Goal: Book appointment/travel/reservation

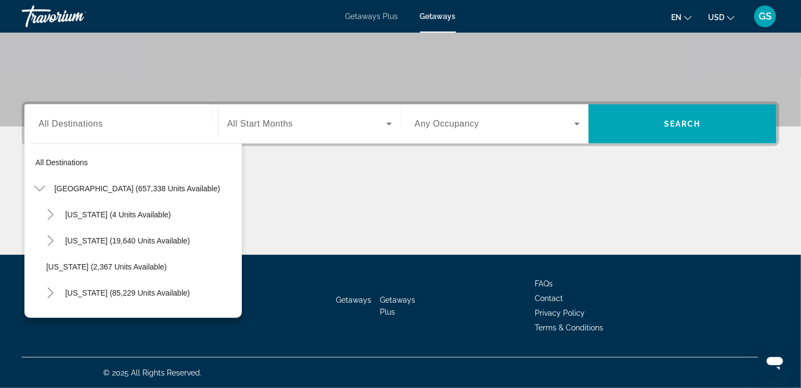
scroll to position [250, 0]
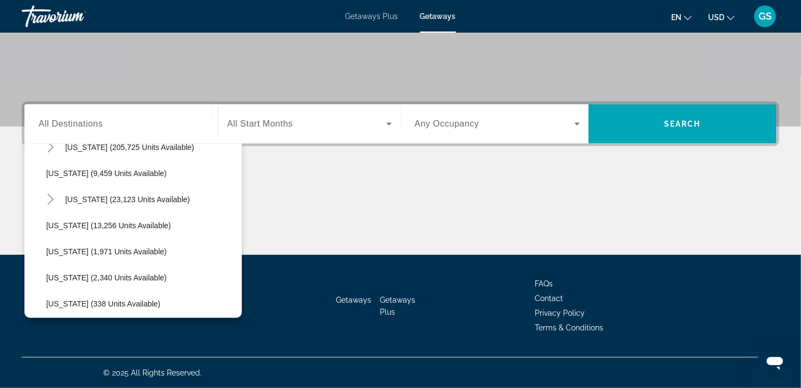
click at [403, 196] on div "Main content" at bounding box center [400, 213] width 757 height 81
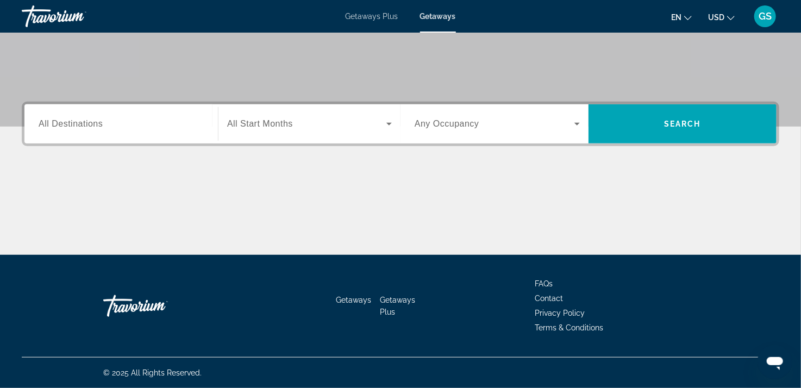
click at [77, 127] on span "All Destinations" at bounding box center [71, 123] width 64 height 9
click at [77, 127] on input "Destination All Destinations" at bounding box center [121, 124] width 165 height 13
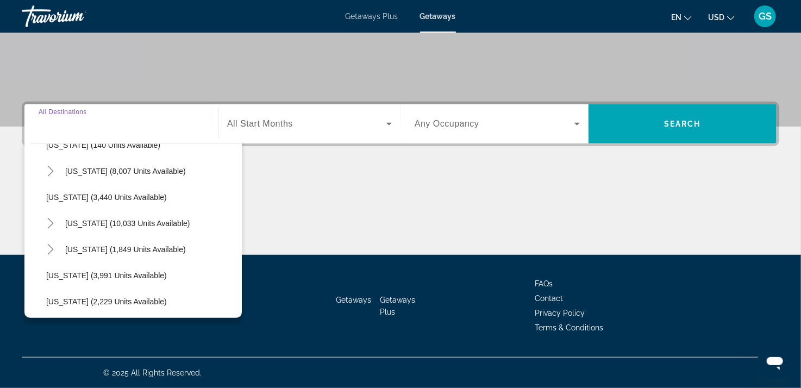
scroll to position [632, 0]
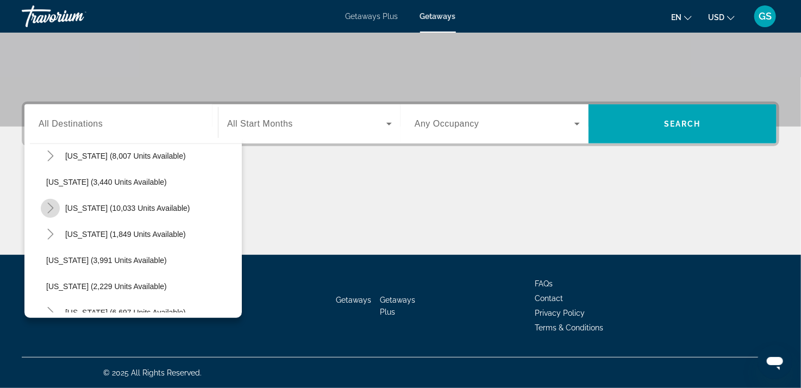
click at [50, 212] on icon "Toggle Nevada (10,033 units available)" at bounding box center [50, 208] width 11 height 11
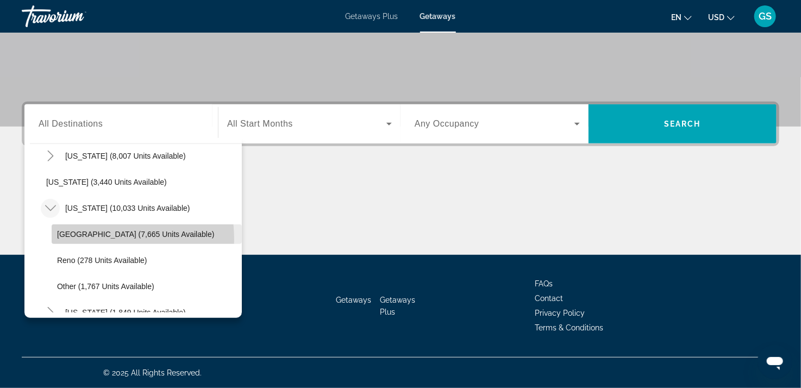
click at [97, 238] on span "Search widget" at bounding box center [147, 234] width 190 height 26
type input "**********"
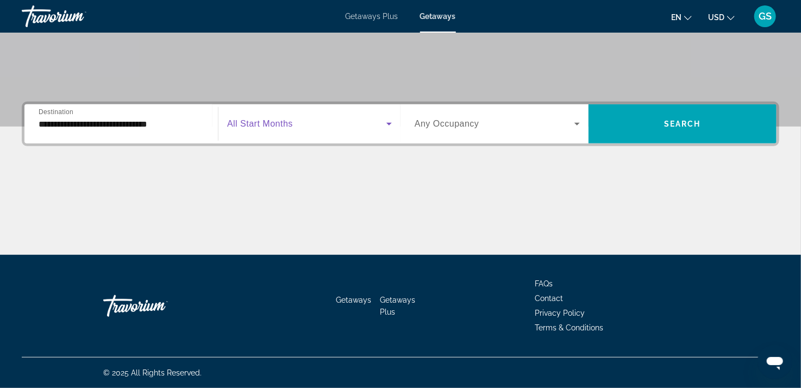
click at [328, 129] on span "Search widget" at bounding box center [306, 123] width 159 height 13
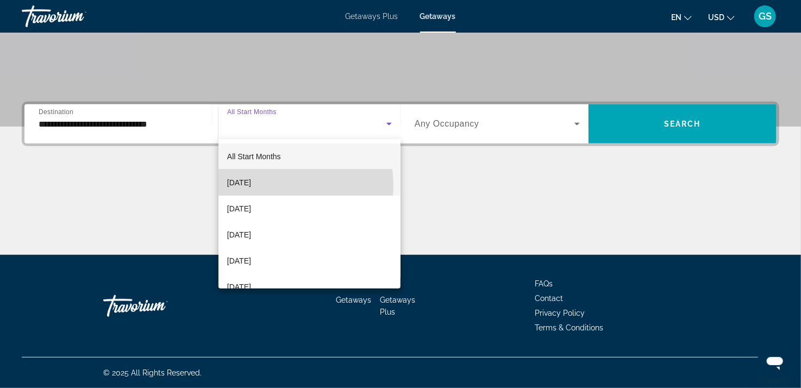
click at [251, 186] on span "[DATE]" at bounding box center [239, 182] width 24 height 13
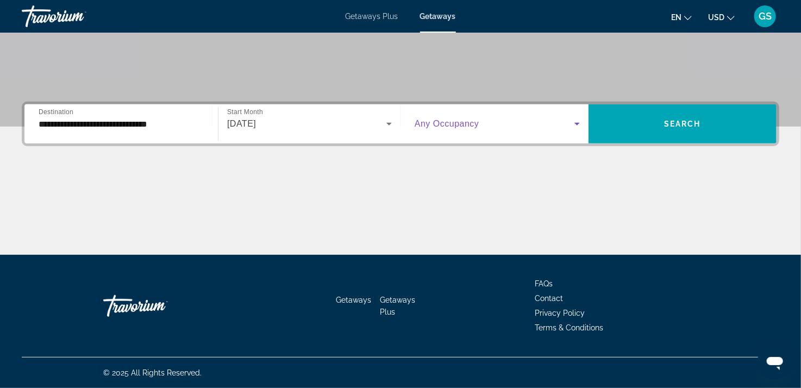
click at [512, 127] on span "Search widget" at bounding box center [494, 123] width 160 height 13
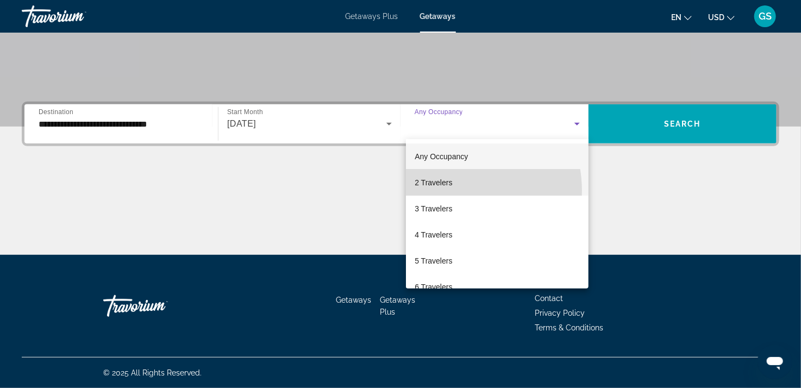
click at [445, 191] on mat-option "2 Travelers" at bounding box center [497, 182] width 183 height 26
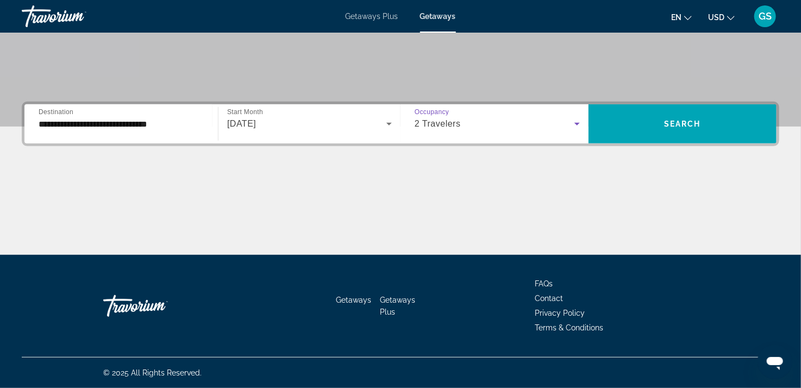
click at [561, 127] on div "2 Travelers" at bounding box center [494, 123] width 160 height 13
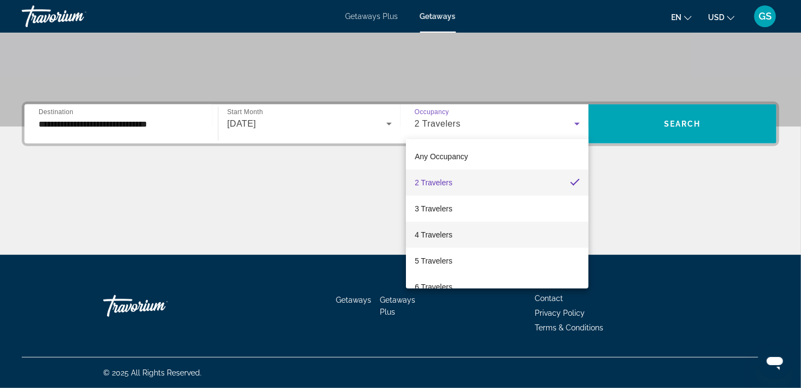
click at [448, 231] on span "4 Travelers" at bounding box center [432, 234] width 37 height 13
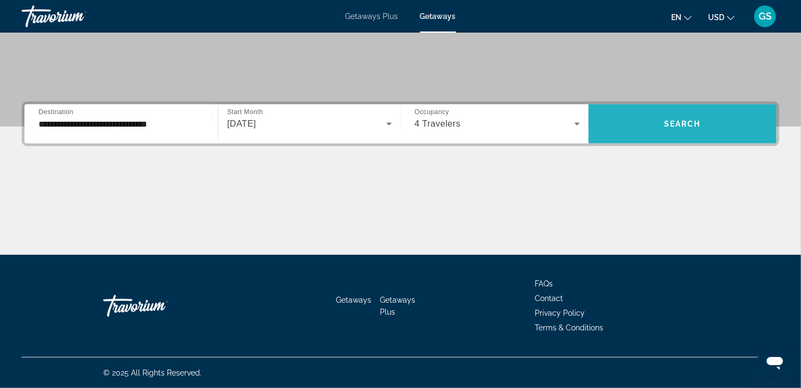
click at [687, 129] on span "Search widget" at bounding box center [682, 124] width 188 height 26
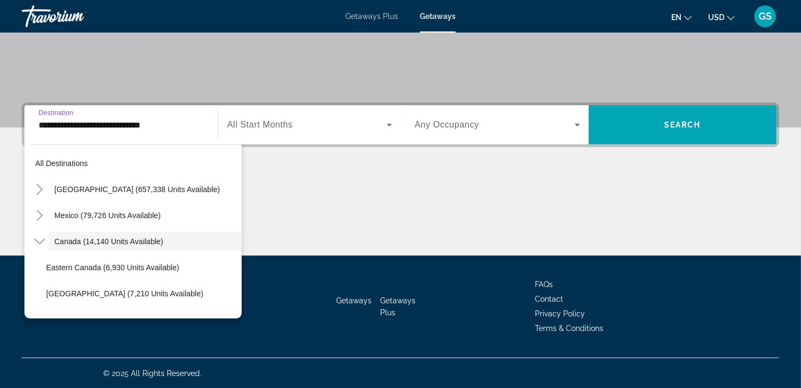
scroll to position [12, 0]
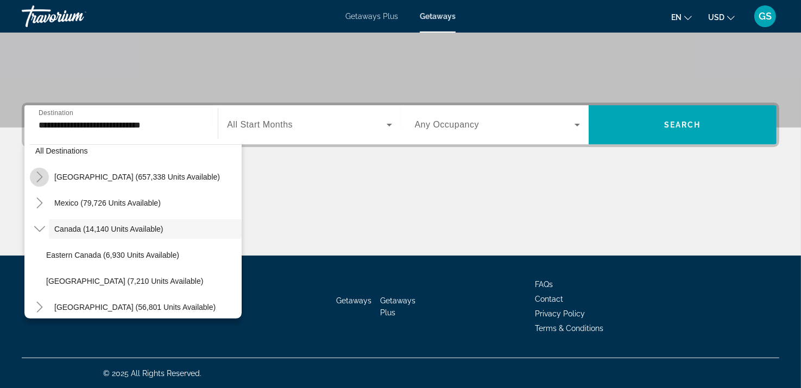
click at [40, 174] on icon "Toggle United States (657,338 units available)" at bounding box center [39, 177] width 11 height 11
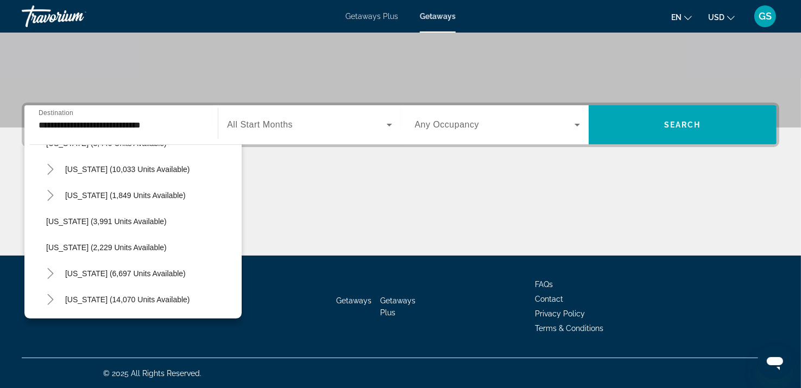
scroll to position [672, 0]
click at [54, 174] on mat-icon "Toggle Nevada (10,033 units available)" at bounding box center [50, 169] width 19 height 19
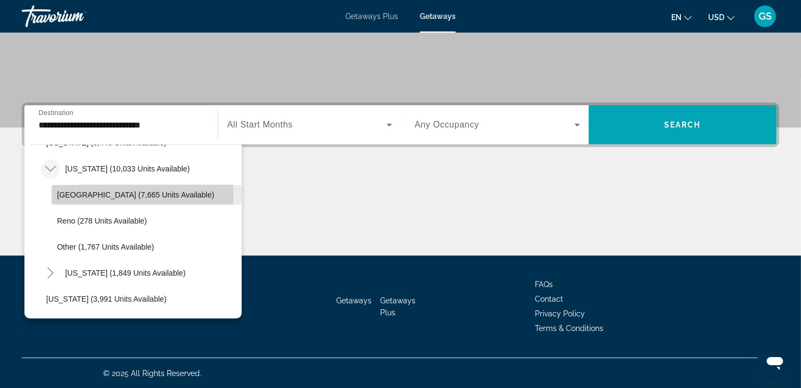
click at [86, 194] on span "[GEOGRAPHIC_DATA] (7,665 units available)" at bounding box center [135, 195] width 157 height 9
type input "**********"
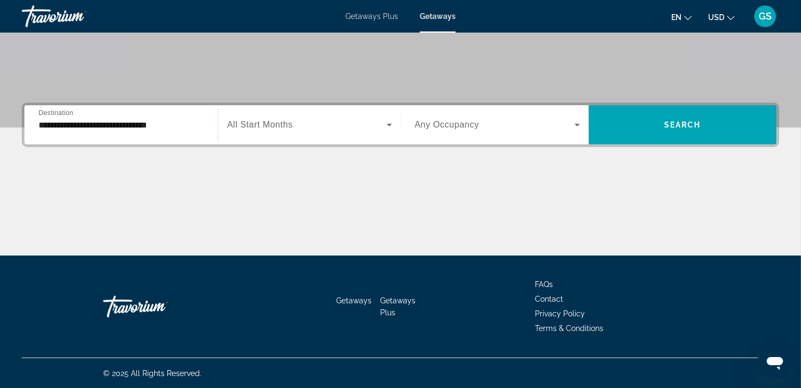
click at [284, 136] on div "Search widget" at bounding box center [309, 125] width 165 height 30
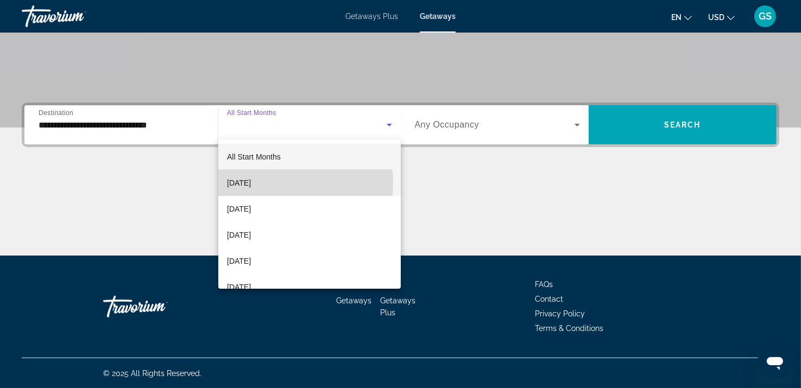
click at [251, 183] on span "[DATE]" at bounding box center [239, 183] width 24 height 13
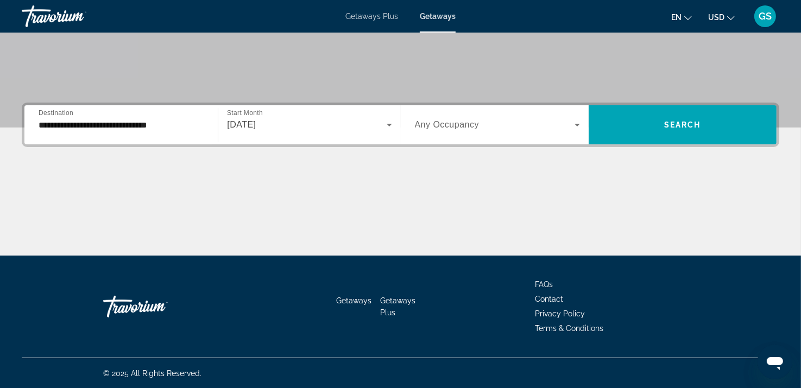
click at [448, 133] on div "Search widget" at bounding box center [497, 125] width 165 height 30
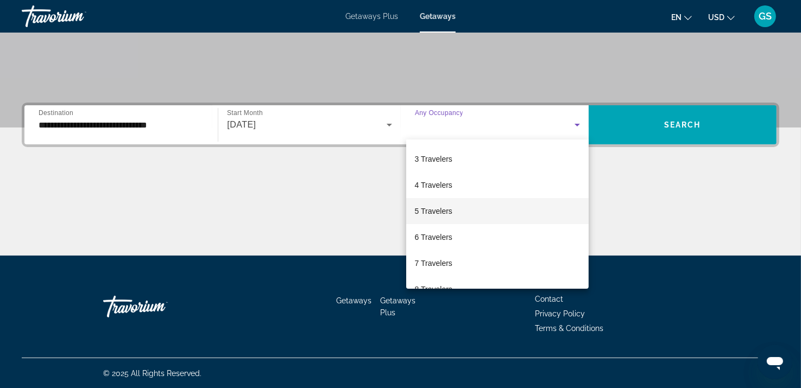
scroll to position [119, 0]
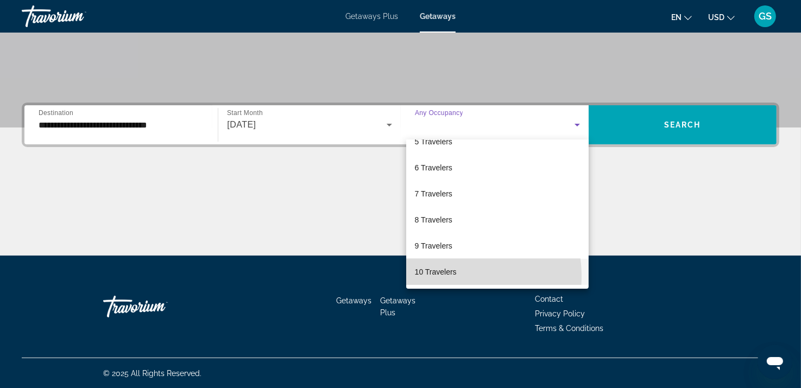
click at [435, 276] on span "10 Travelers" at bounding box center [436, 272] width 42 height 13
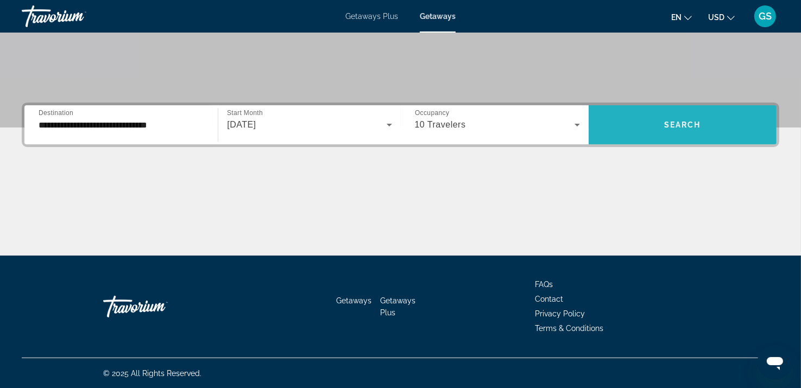
click at [675, 121] on span "Search" at bounding box center [682, 125] width 37 height 9
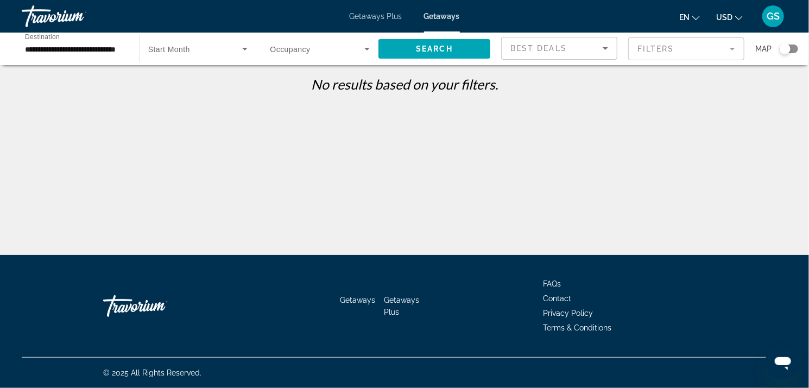
click at [369, 49] on icon "Search widget" at bounding box center [367, 48] width 13 height 13
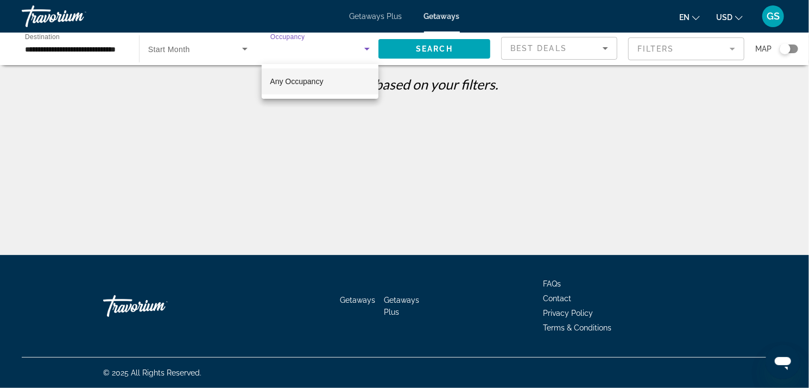
click at [229, 51] on div at bounding box center [404, 194] width 809 height 388
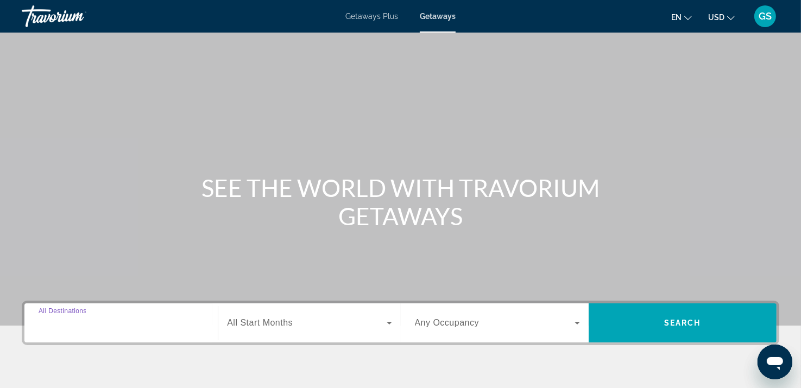
click at [100, 329] on input "Destination All Destinations" at bounding box center [121, 323] width 165 height 13
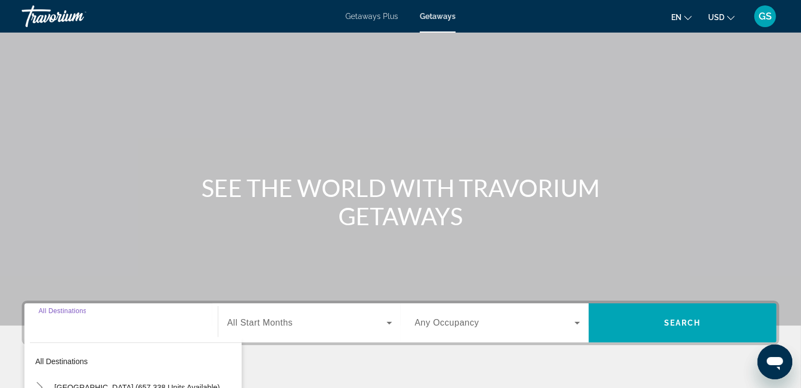
scroll to position [198, 0]
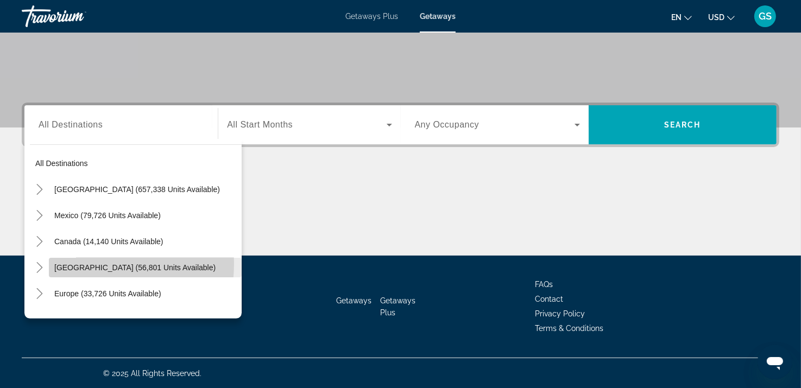
click at [86, 263] on span "[GEOGRAPHIC_DATA] (56,801 units available)" at bounding box center [134, 267] width 161 height 9
type input "**********"
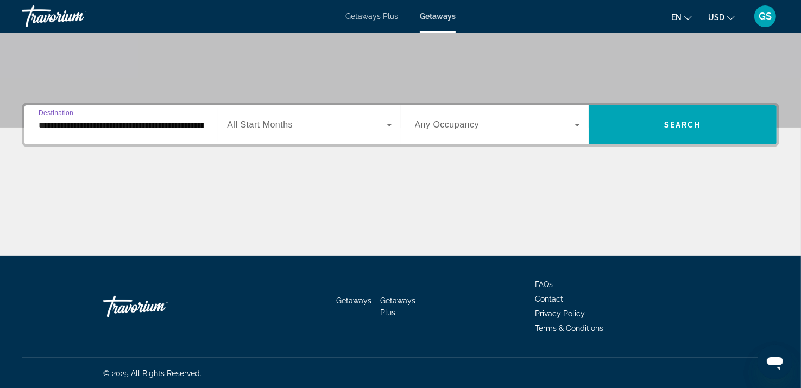
click at [71, 125] on input "**********" at bounding box center [121, 125] width 165 height 13
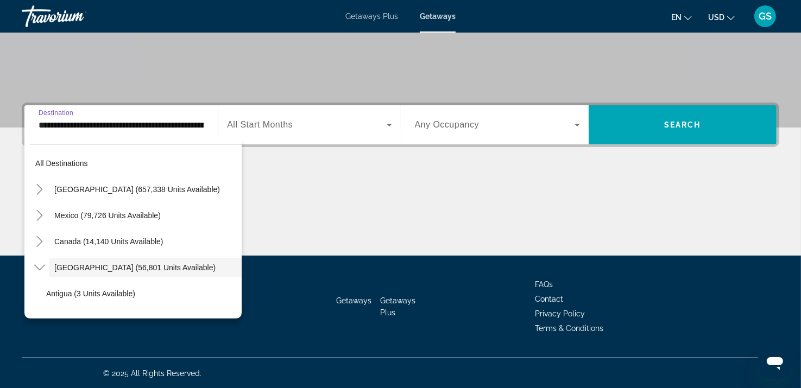
scroll to position [39, 0]
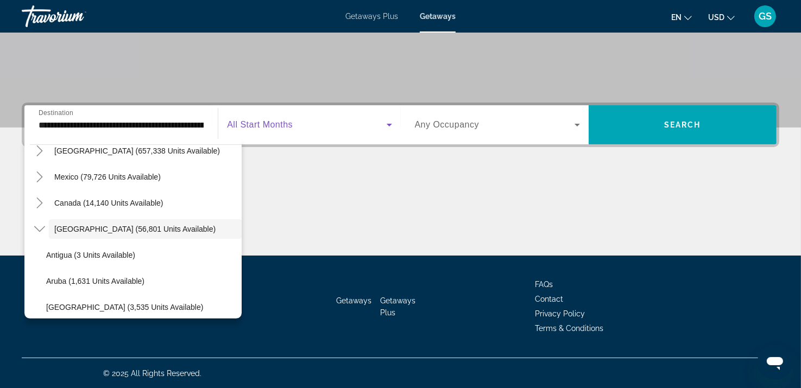
click at [322, 120] on span "Search widget" at bounding box center [306, 124] width 159 height 13
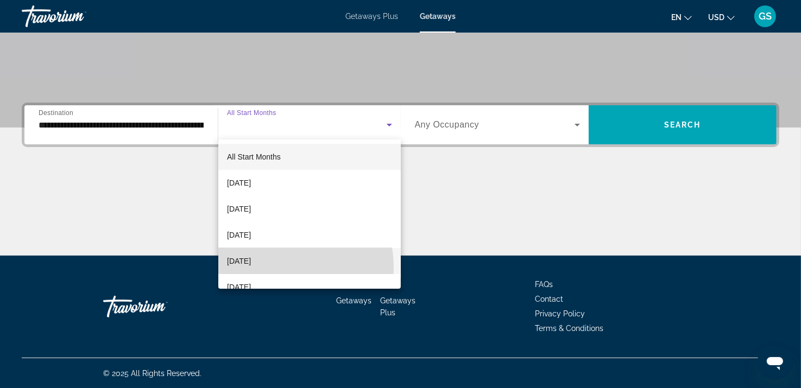
click at [268, 268] on mat-option "[DATE]" at bounding box center [309, 261] width 183 height 26
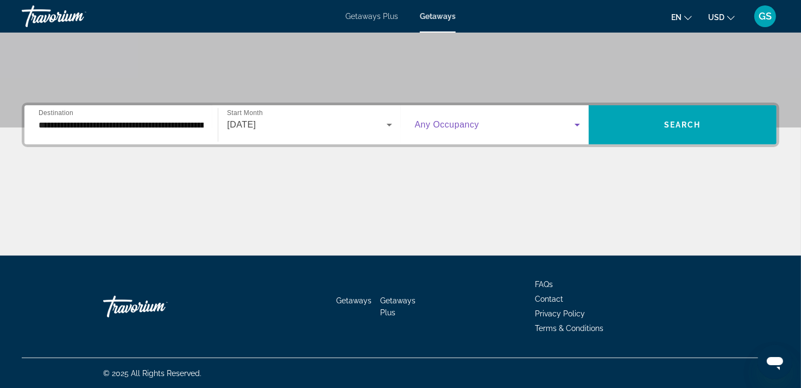
click at [489, 122] on span "Search widget" at bounding box center [495, 124] width 160 height 13
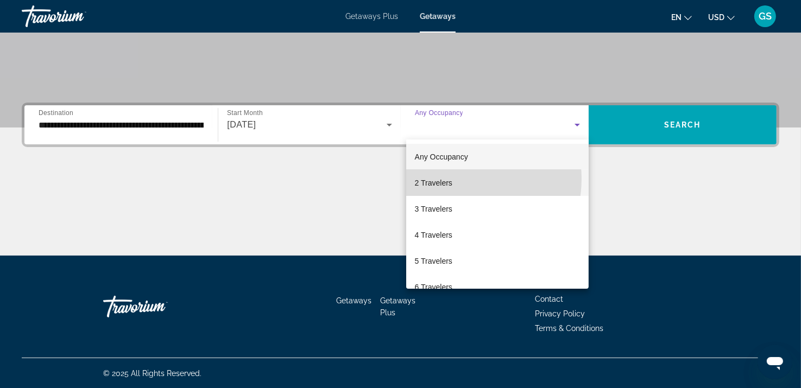
click at [451, 179] on span "2 Travelers" at bounding box center [433, 183] width 37 height 13
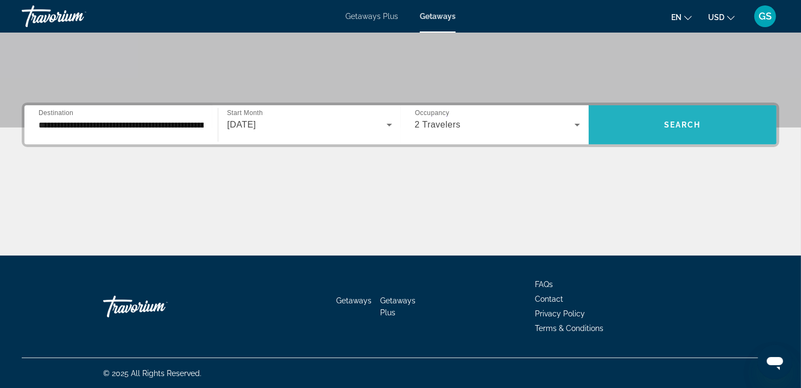
click at [670, 137] on span "Search widget" at bounding box center [683, 125] width 188 height 26
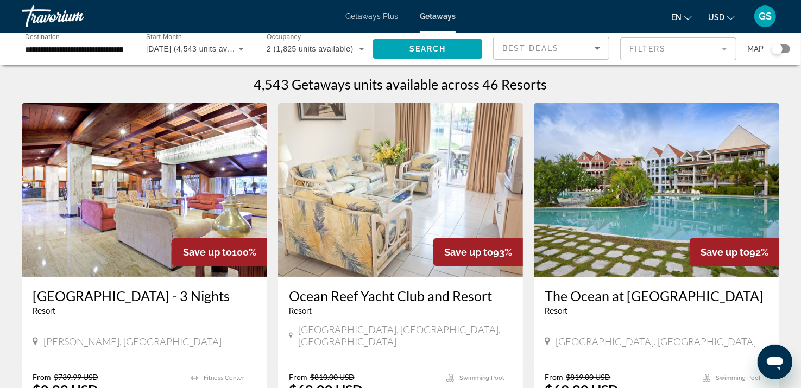
click at [682, 210] on img "Main content" at bounding box center [657, 190] width 246 height 174
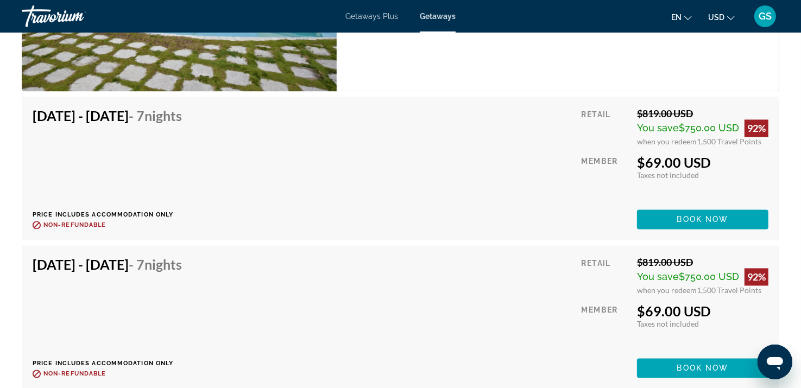
scroll to position [2151, 0]
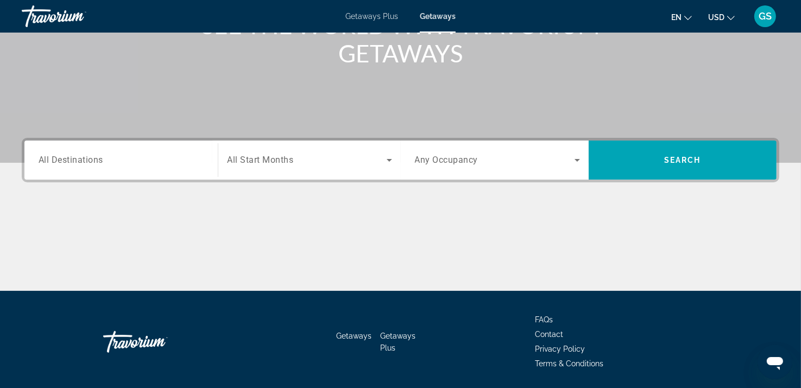
scroll to position [169, 0]
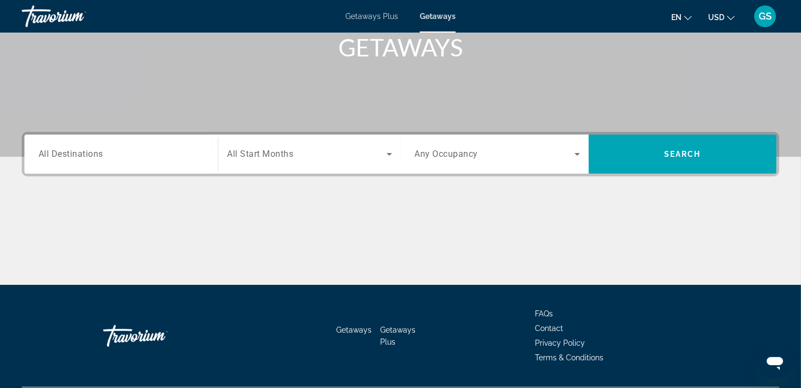
click at [65, 160] on input "Destination All Destinations" at bounding box center [121, 154] width 165 height 13
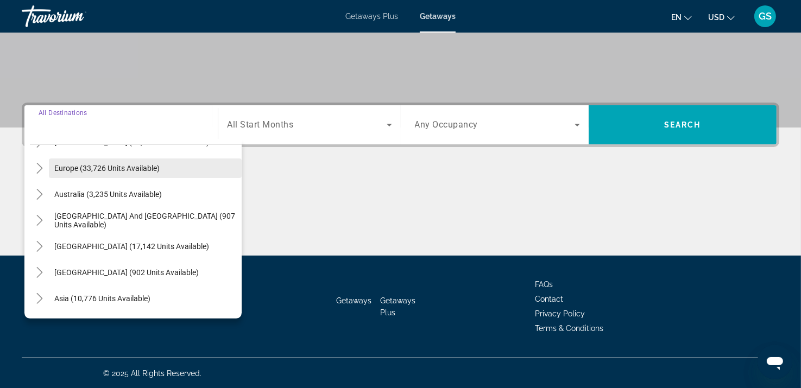
scroll to position [0, 0]
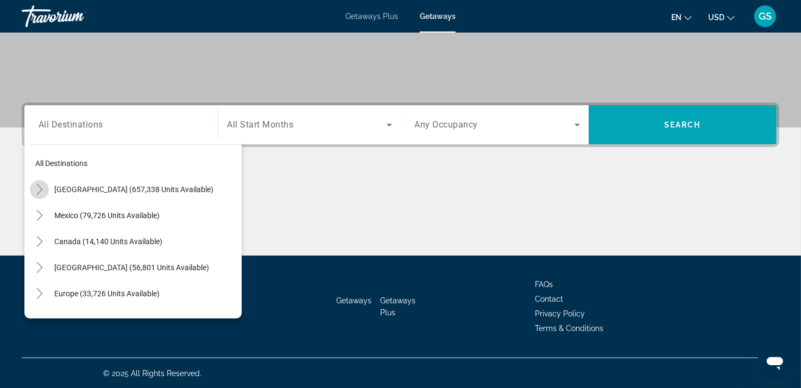
click at [37, 188] on icon "Toggle United States (657,338 units available)" at bounding box center [39, 189] width 11 height 11
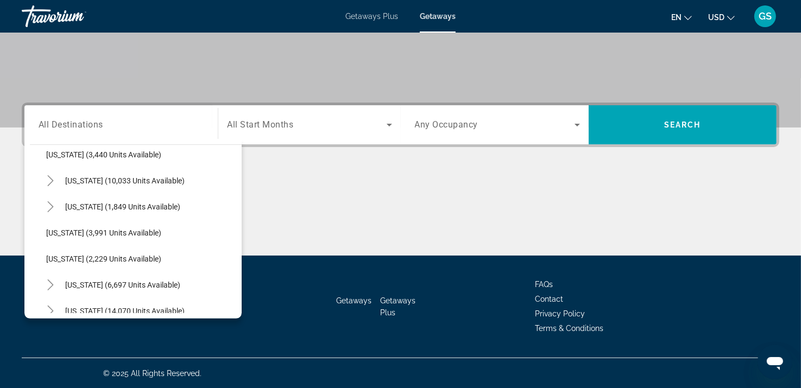
scroll to position [661, 0]
click at [50, 181] on icon "Toggle Nevada (10,033 units available)" at bounding box center [50, 180] width 6 height 11
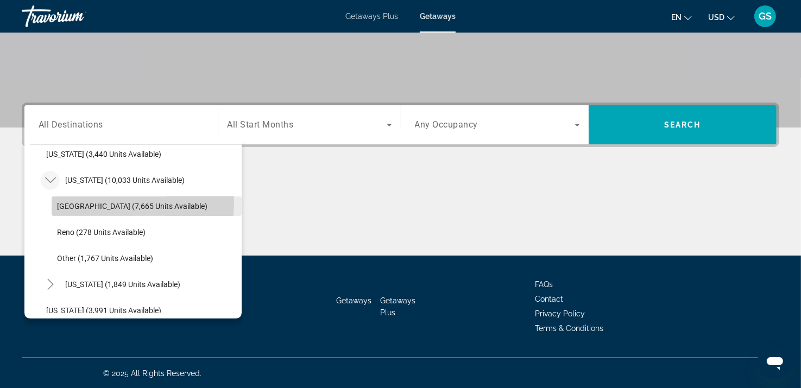
click at [62, 202] on span "[GEOGRAPHIC_DATA] (7,665 units available)" at bounding box center [132, 206] width 150 height 9
type input "**********"
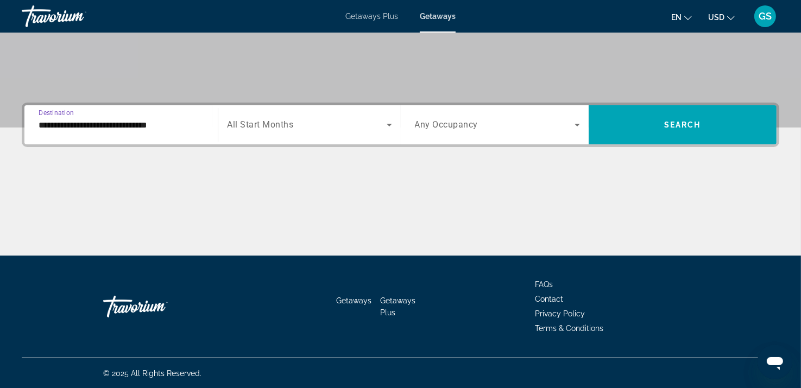
click at [350, 121] on span "Search widget" at bounding box center [306, 124] width 159 height 13
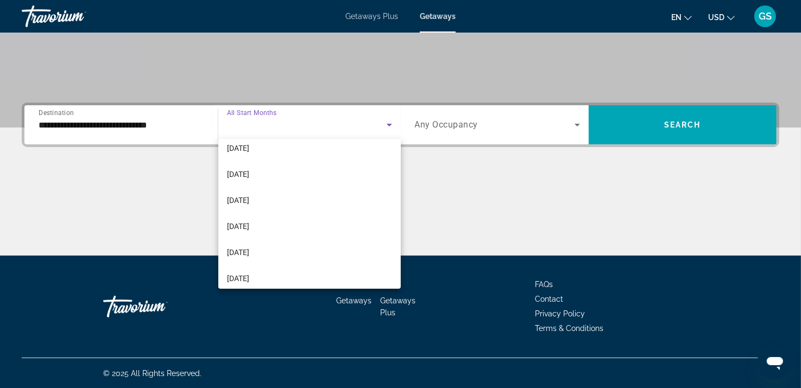
scroll to position [114, 0]
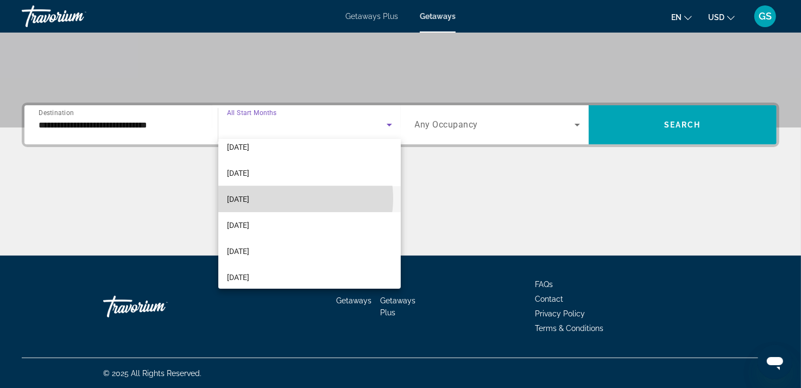
click at [288, 198] on mat-option "[DATE]" at bounding box center [309, 199] width 183 height 26
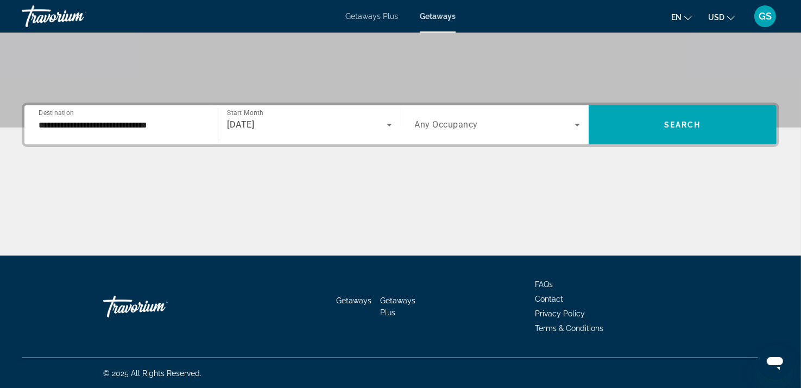
click at [285, 116] on div "[DATE]" at bounding box center [309, 125] width 165 height 30
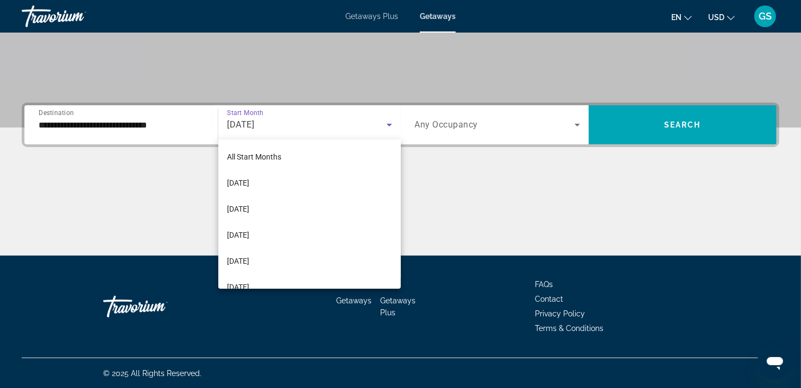
scroll to position [37, 0]
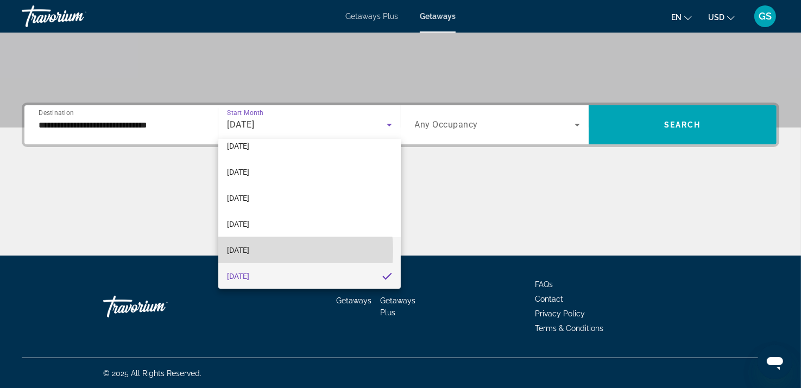
click at [249, 250] on span "[DATE]" at bounding box center [238, 250] width 22 height 13
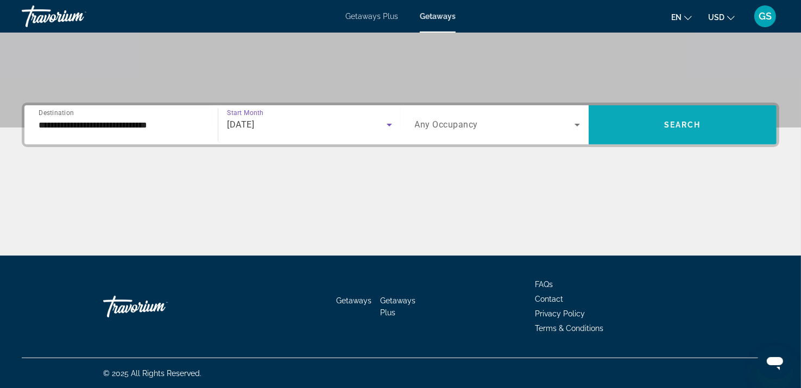
click at [676, 124] on span "Search" at bounding box center [682, 125] width 37 height 9
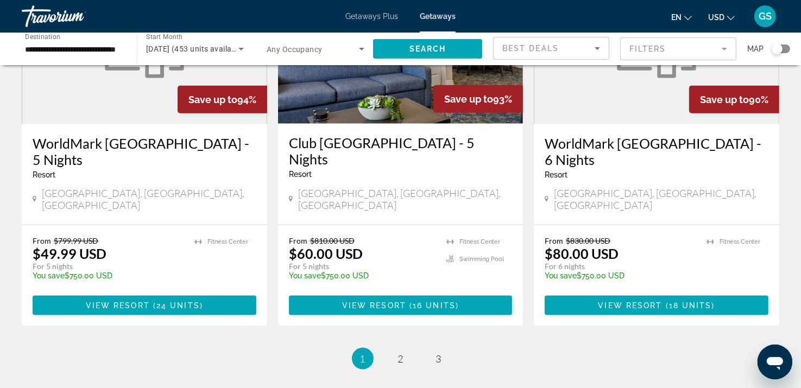
scroll to position [1435, 0]
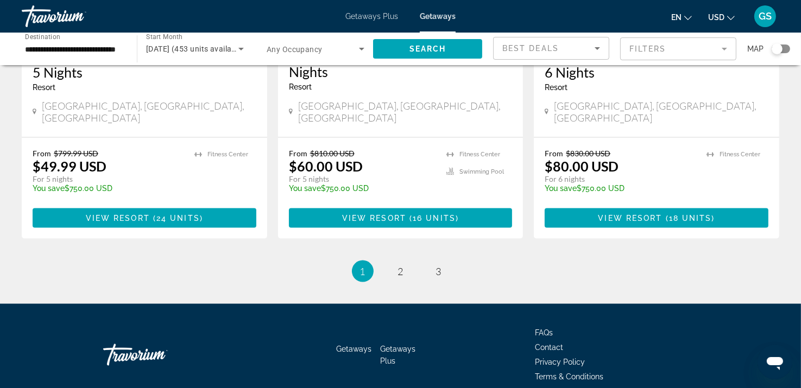
click at [433, 262] on link "page 3" at bounding box center [438, 271] width 19 height 19
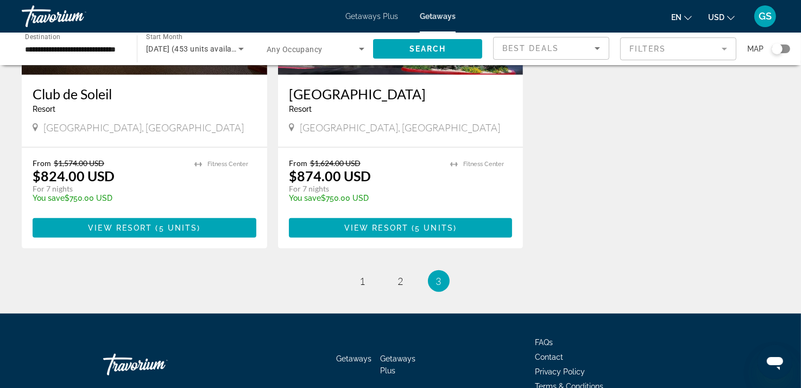
scroll to position [1015, 0]
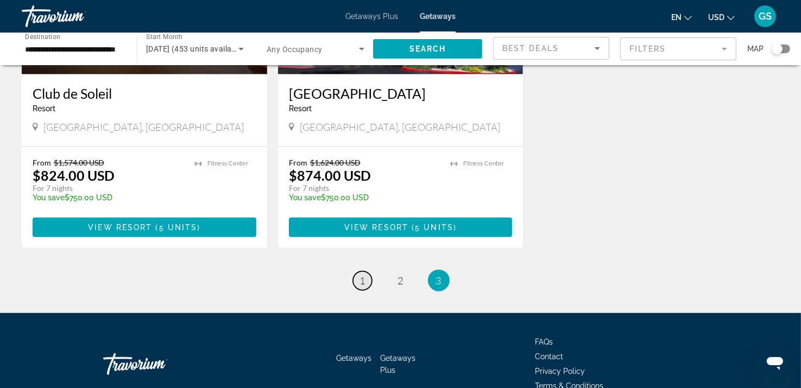
click at [361, 275] on span "1" at bounding box center [362, 281] width 5 height 12
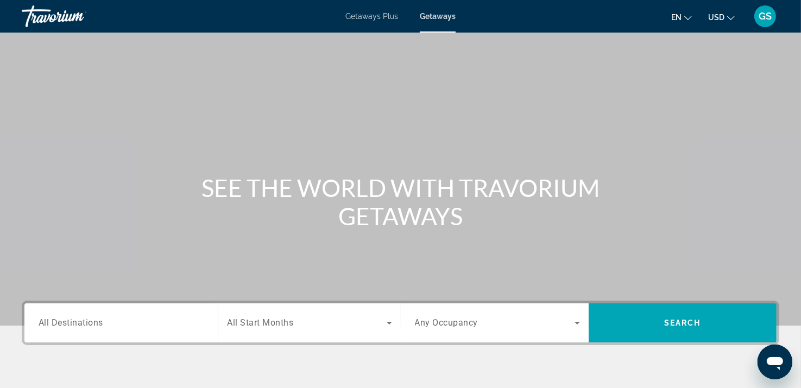
click at [79, 325] on span "All Destinations" at bounding box center [71, 323] width 65 height 10
click at [79, 325] on input "Destination All Destinations" at bounding box center [121, 323] width 165 height 13
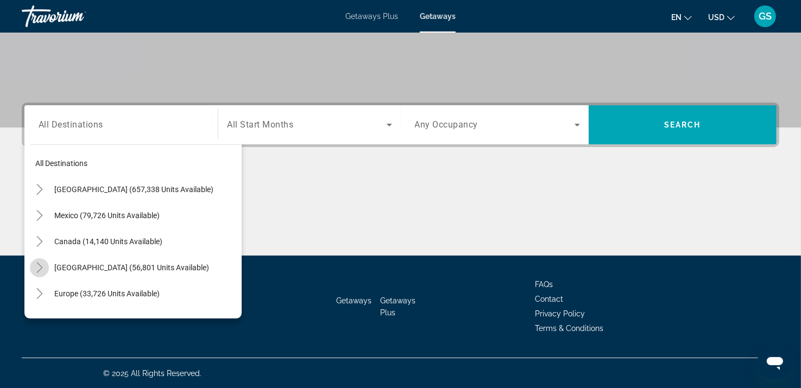
click at [40, 266] on icon "Toggle Caribbean & Atlantic Islands (56,801 units available)" at bounding box center [39, 267] width 6 height 11
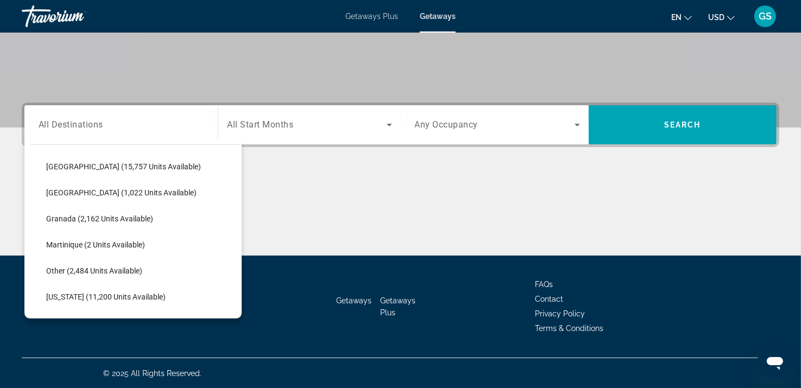
scroll to position [233, 0]
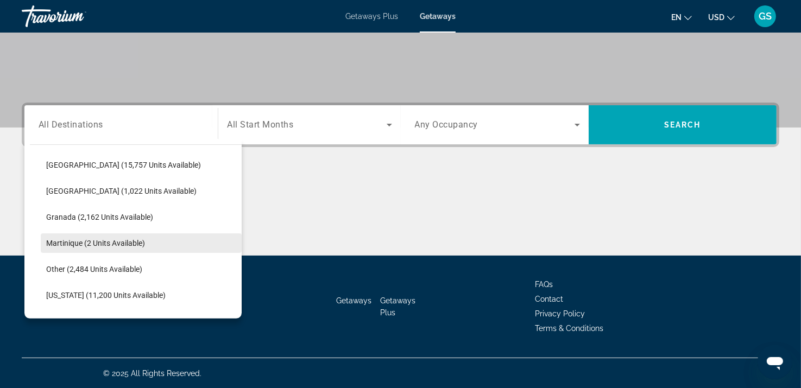
click at [91, 248] on span "Search widget" at bounding box center [141, 243] width 201 height 26
type input "**********"
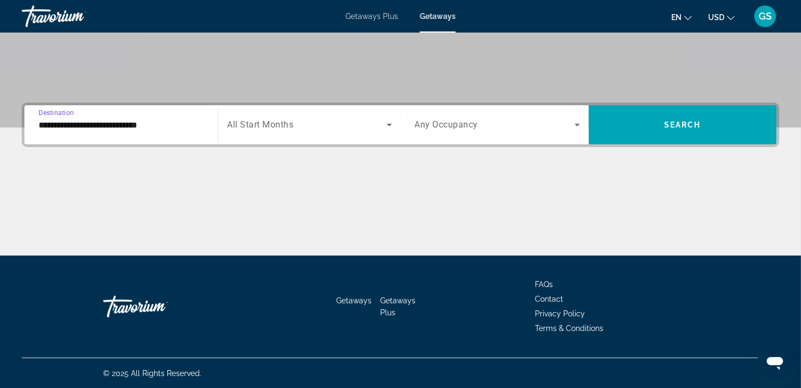
click at [335, 129] on span "Search widget" at bounding box center [306, 124] width 159 height 13
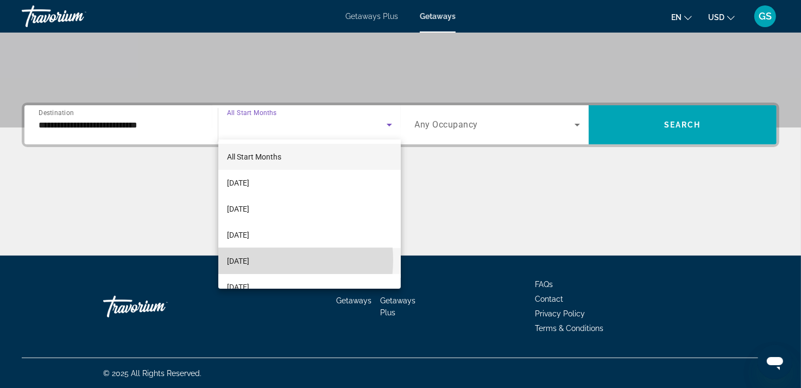
click at [249, 260] on span "[DATE]" at bounding box center [238, 261] width 22 height 13
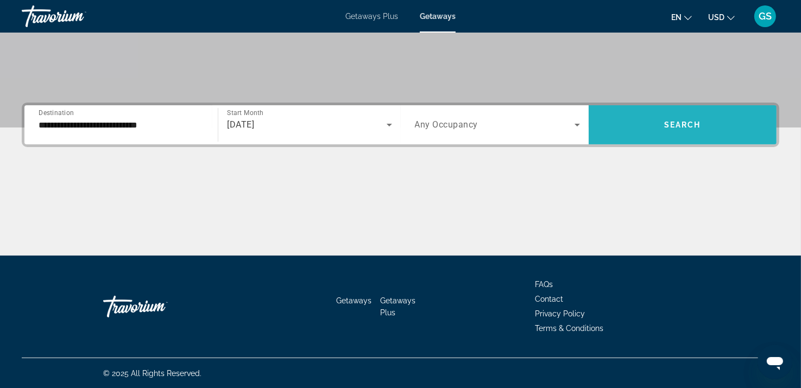
click at [653, 116] on span "Search widget" at bounding box center [683, 125] width 188 height 26
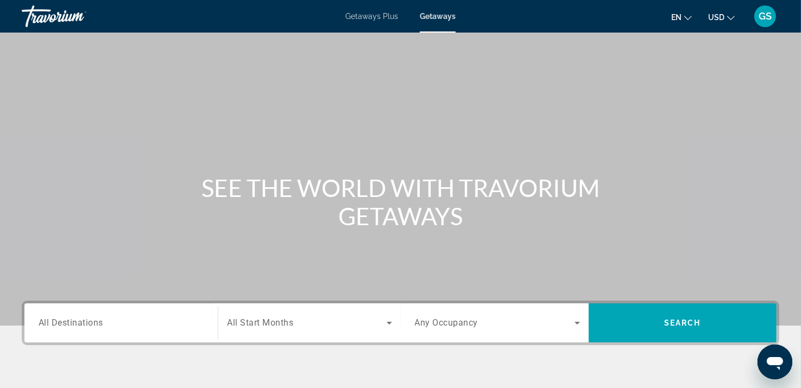
click at [391, 21] on div "Getaways Plus Getaways en English Español Français Italiano Português русский U…" at bounding box center [400, 16] width 801 height 28
click at [376, 21] on div "Getaways Plus Getaways en English Español Français Italiano Português русский U…" at bounding box center [400, 16] width 801 height 28
click at [383, 16] on span "Getaways Plus" at bounding box center [371, 16] width 53 height 9
click at [129, 321] on input "Destination All Destinations" at bounding box center [121, 323] width 165 height 13
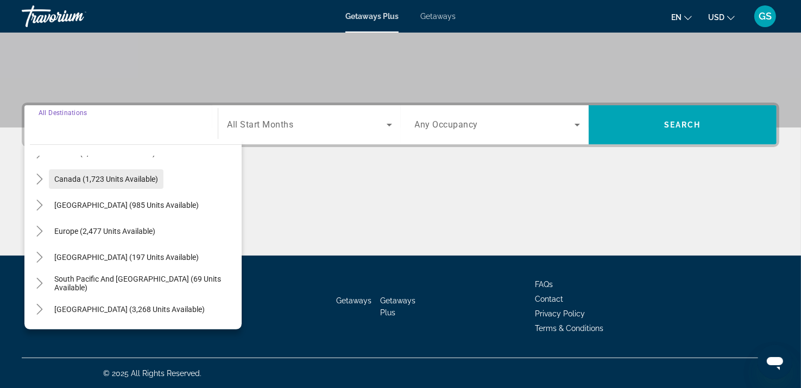
scroll to position [74, 0]
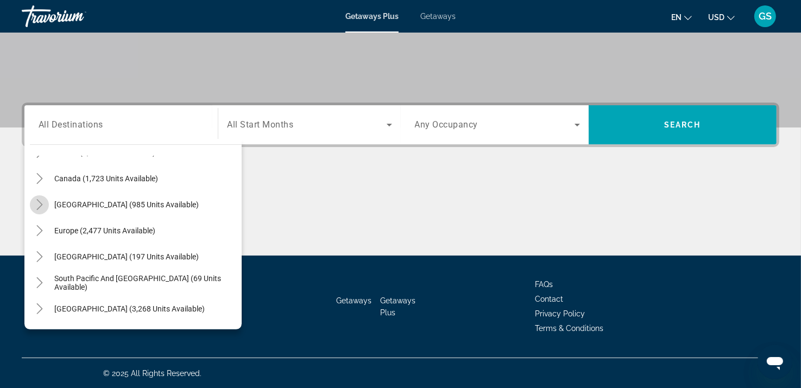
click at [37, 201] on icon "Toggle Caribbean & Atlantic Islands (985 units available)" at bounding box center [39, 204] width 11 height 11
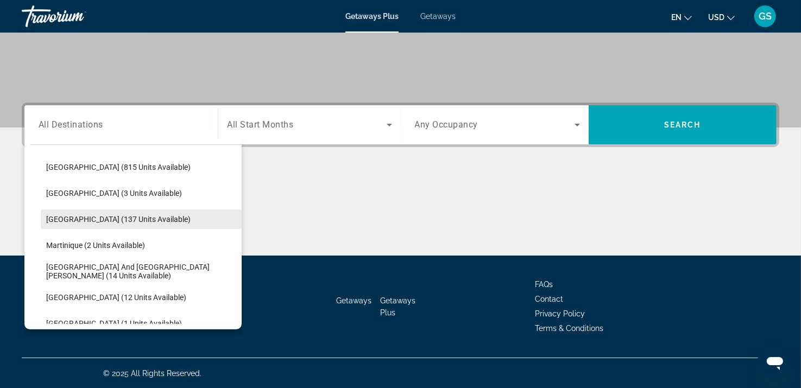
scroll to position [163, 0]
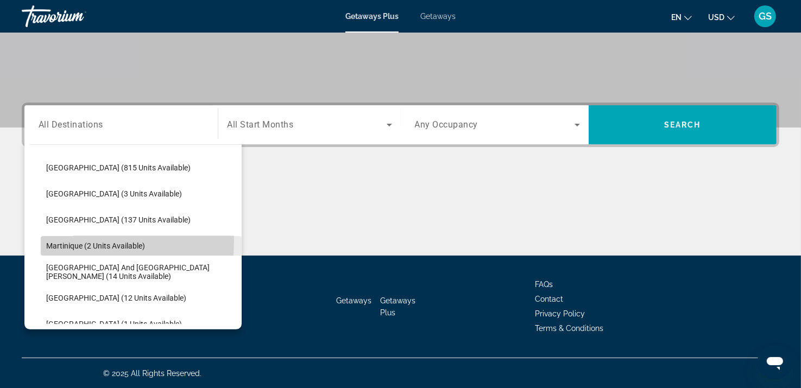
click at [84, 242] on span "Martinique (2 units available)" at bounding box center [95, 246] width 99 height 9
type input "**********"
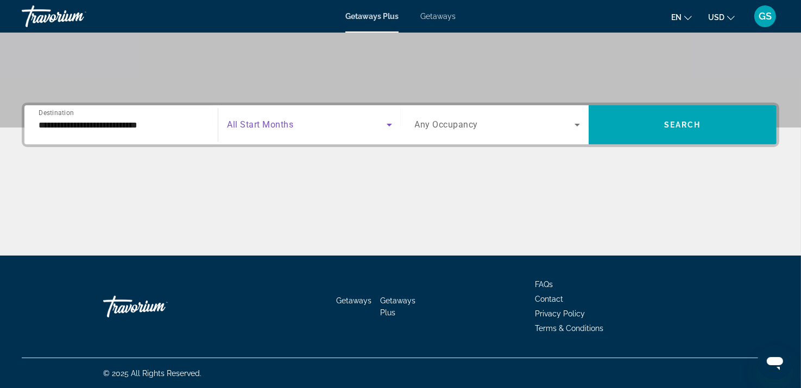
click at [308, 127] on span "Search widget" at bounding box center [306, 124] width 159 height 13
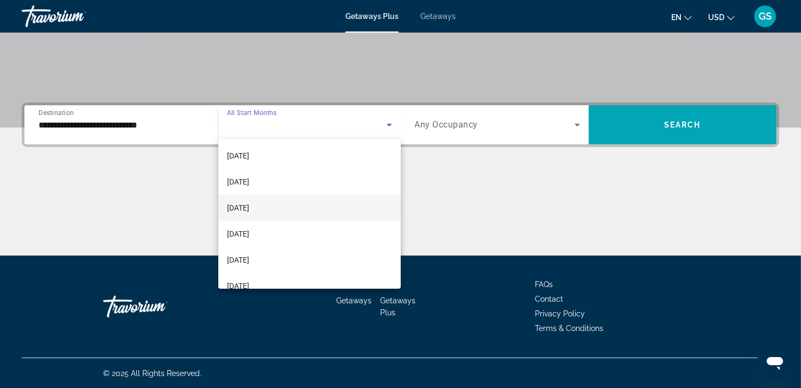
scroll to position [54, 0]
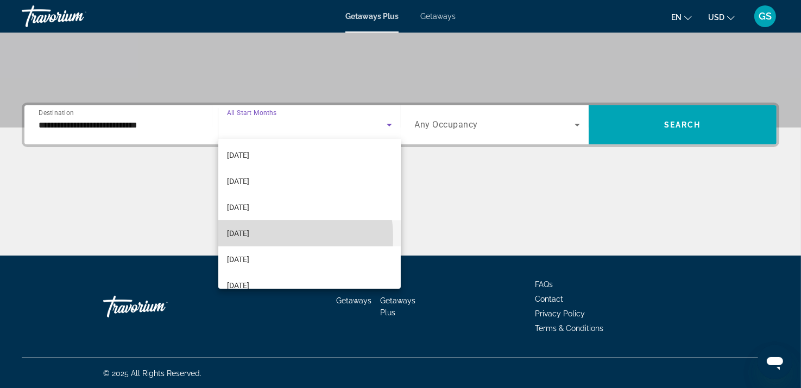
click at [249, 237] on span "[DATE]" at bounding box center [238, 233] width 22 height 13
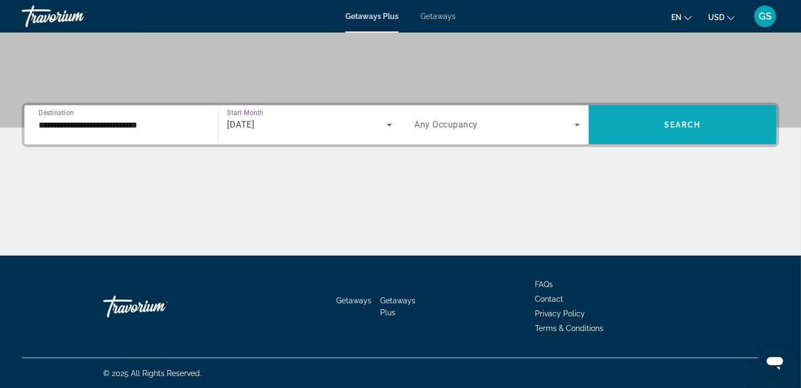
click at [649, 137] on span "Search widget" at bounding box center [683, 125] width 188 height 26
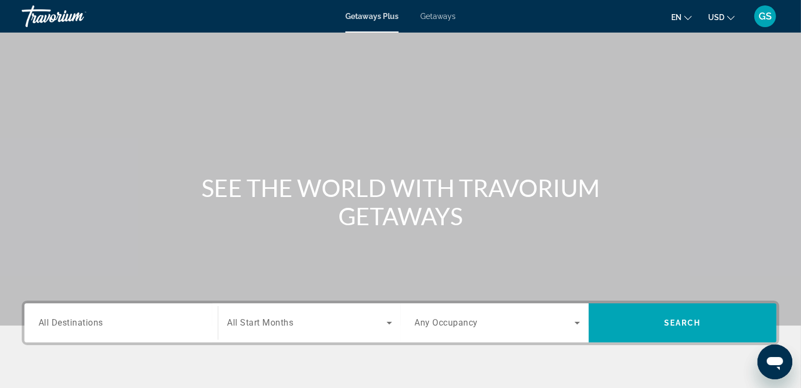
click at [80, 334] on div "Search widget" at bounding box center [121, 323] width 165 height 31
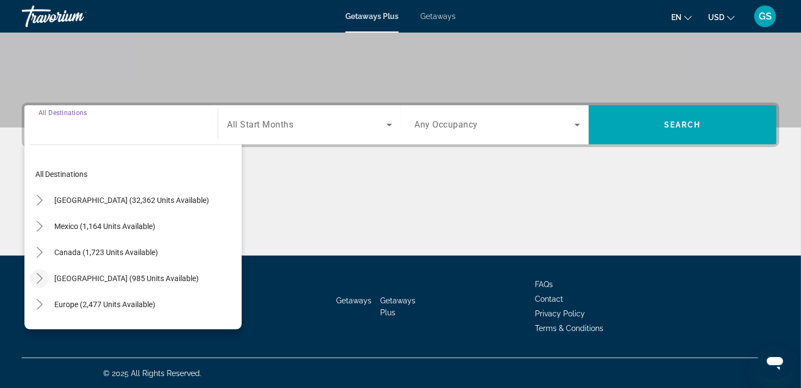
click at [39, 280] on icon "Toggle Caribbean & Atlantic Islands (985 units available)" at bounding box center [39, 278] width 6 height 11
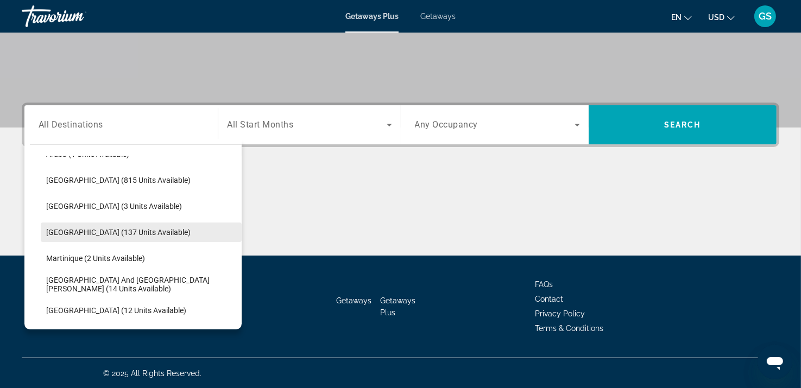
scroll to position [151, 0]
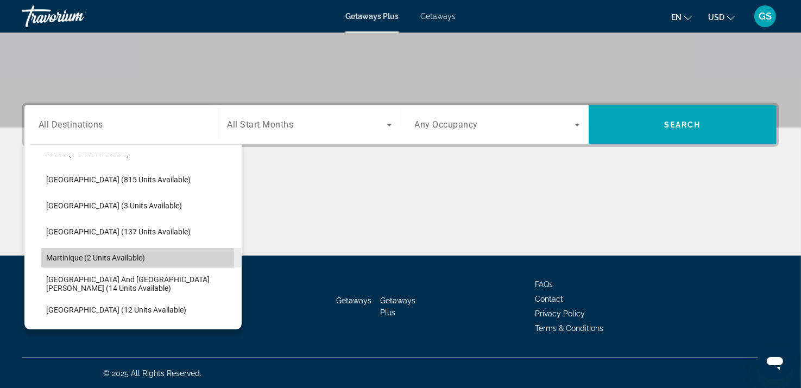
click at [125, 258] on span "Martinique (2 units available)" at bounding box center [95, 258] width 99 height 9
type input "**********"
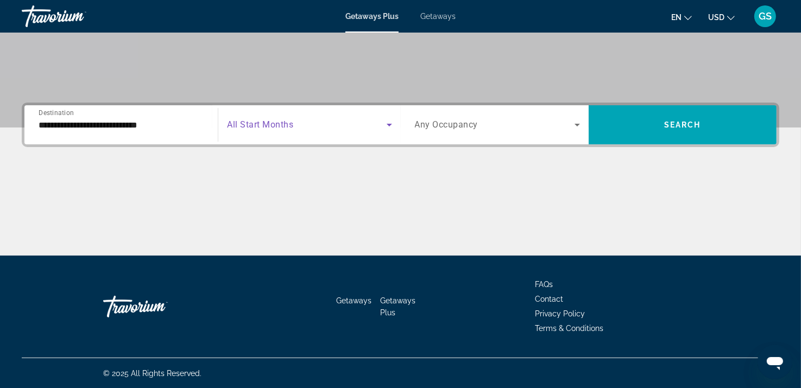
click at [311, 129] on span "Search widget" at bounding box center [306, 124] width 159 height 13
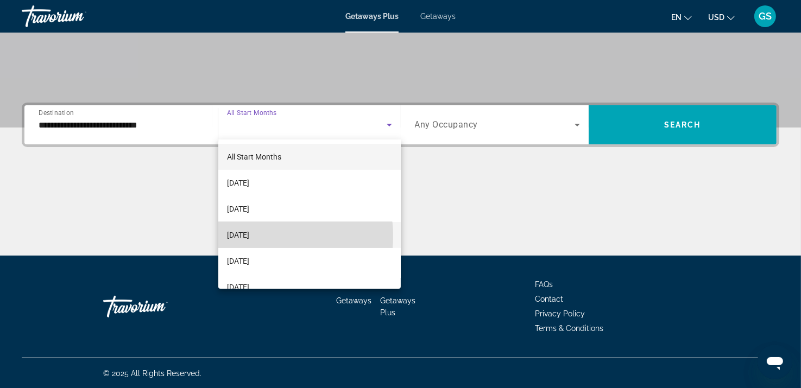
click at [249, 236] on span "[DATE]" at bounding box center [238, 235] width 22 height 13
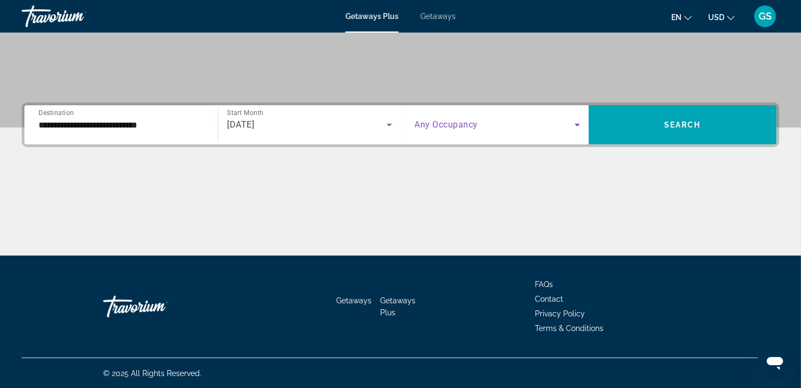
click at [498, 127] on span "Search widget" at bounding box center [495, 124] width 160 height 13
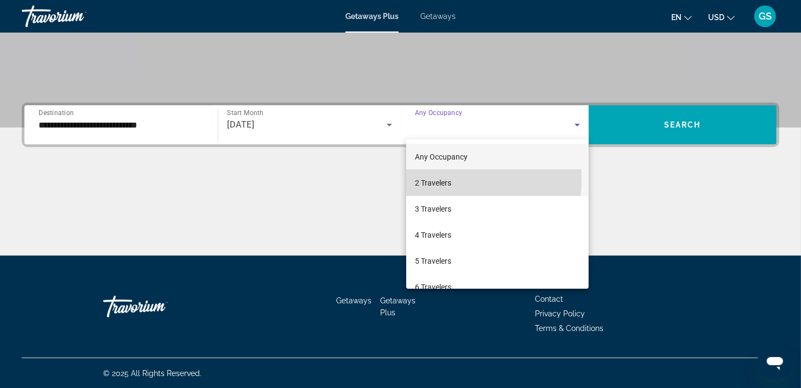
click at [453, 180] on mat-option "2 Travelers" at bounding box center [497, 183] width 183 height 26
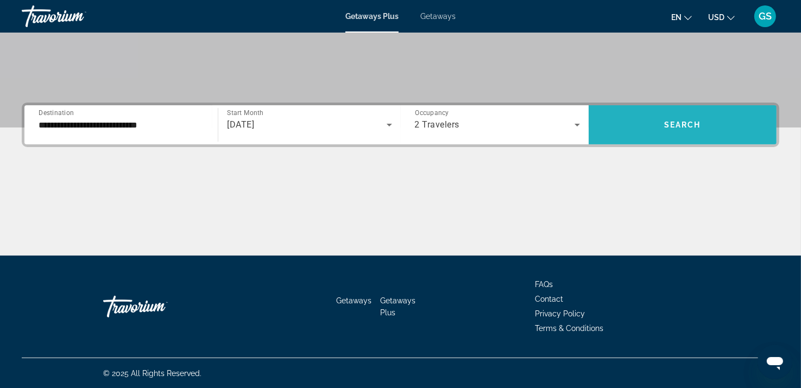
click at [650, 129] on span "Search widget" at bounding box center [683, 125] width 188 height 26
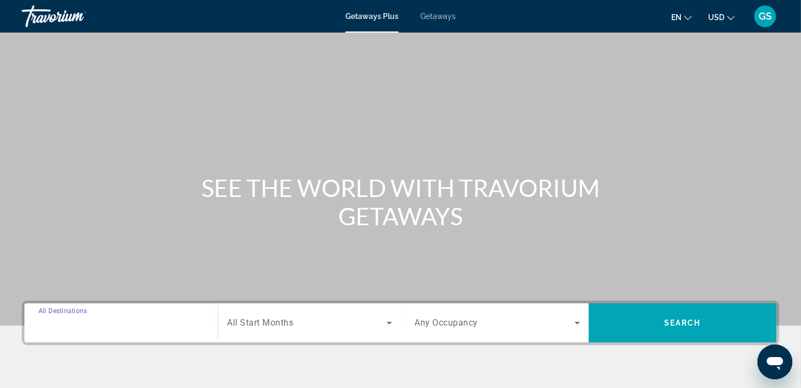
click at [80, 329] on input "Destination All Destinations" at bounding box center [121, 323] width 165 height 13
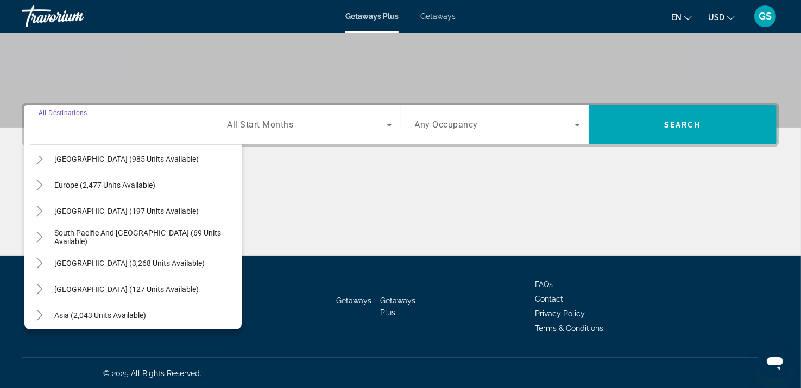
scroll to position [119, 0]
click at [40, 160] on icon "Toggle Caribbean & Atlantic Islands (985 units available)" at bounding box center [39, 159] width 6 height 11
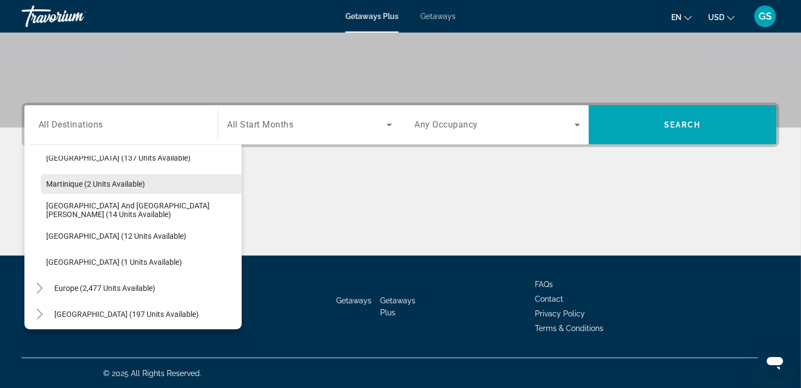
scroll to position [226, 0]
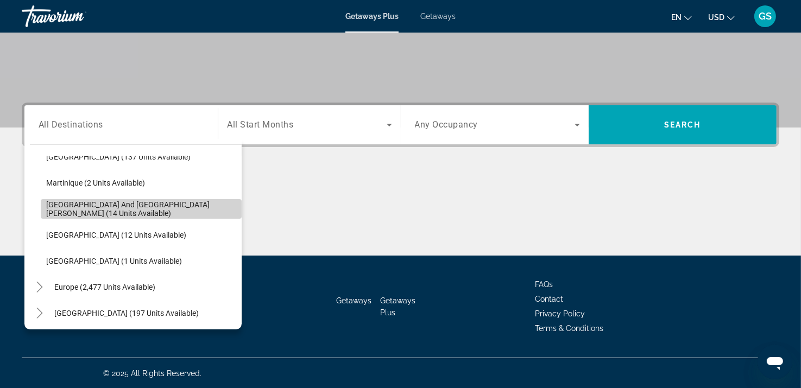
click at [159, 210] on span "[GEOGRAPHIC_DATA] and [GEOGRAPHIC_DATA][PERSON_NAME] (14 units available)" at bounding box center [141, 208] width 190 height 17
type input "**********"
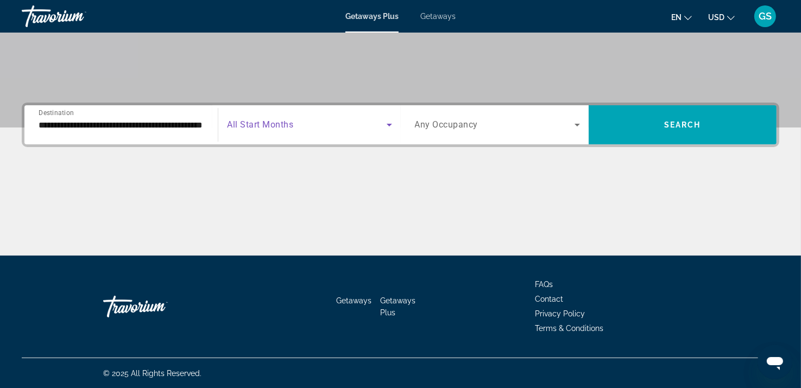
click at [348, 123] on span "Search widget" at bounding box center [306, 124] width 159 height 13
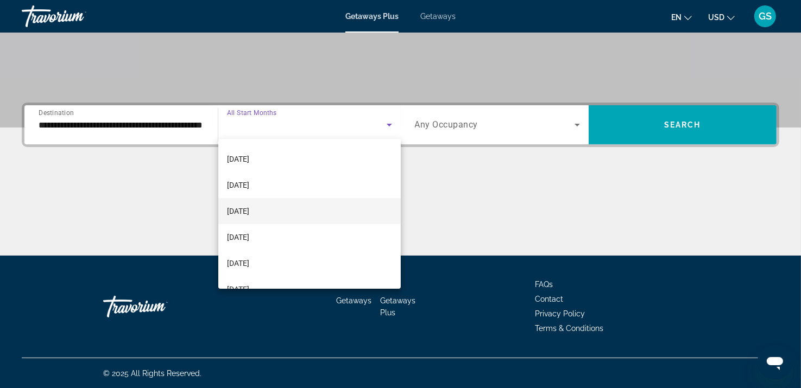
scroll to position [52, 0]
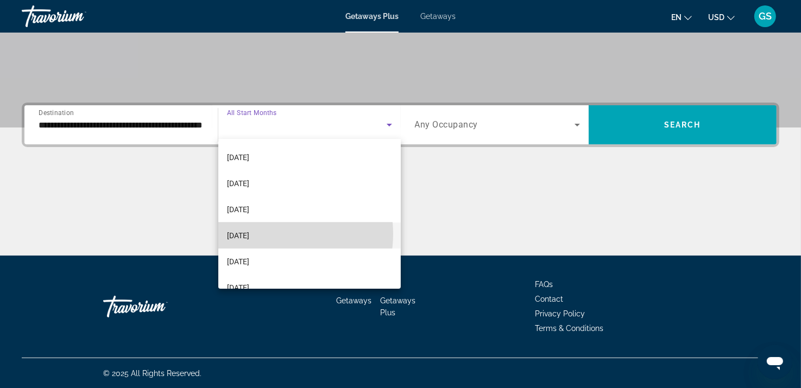
click at [249, 234] on span "[DATE]" at bounding box center [238, 235] width 22 height 13
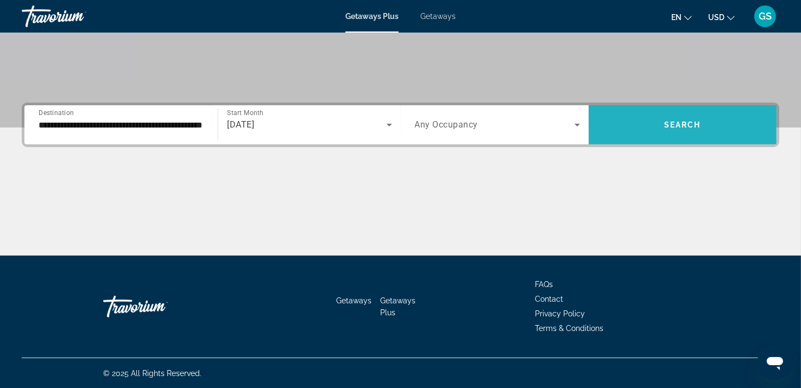
click at [662, 116] on span "Search widget" at bounding box center [683, 125] width 188 height 26
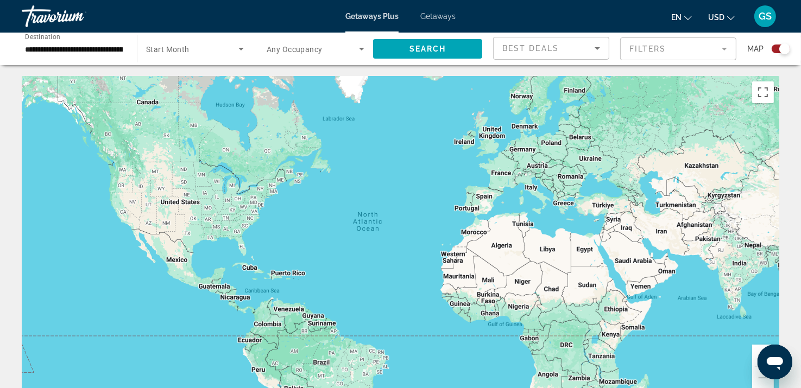
scroll to position [181, 0]
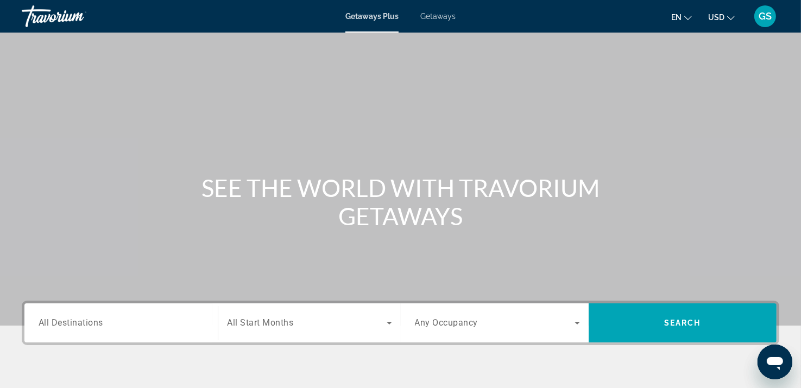
click at [446, 14] on span "Getaways" at bounding box center [437, 16] width 35 height 9
click at [97, 320] on span "All Destinations" at bounding box center [71, 323] width 65 height 10
click at [97, 320] on input "Destination All Destinations" at bounding box center [121, 323] width 165 height 13
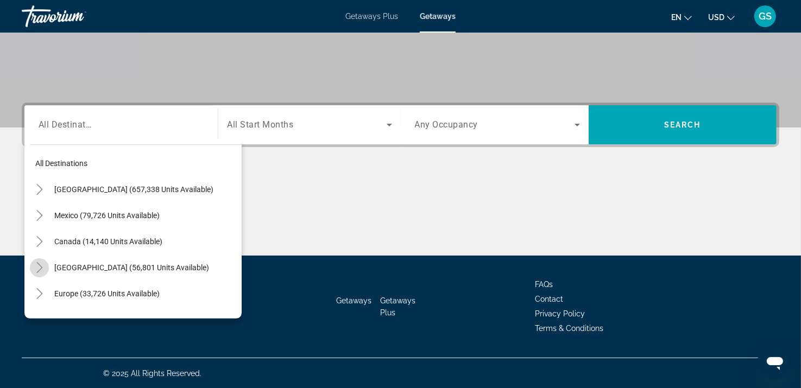
click at [41, 270] on icon "Toggle Caribbean & Atlantic Islands (56,801 units available)" at bounding box center [39, 267] width 11 height 11
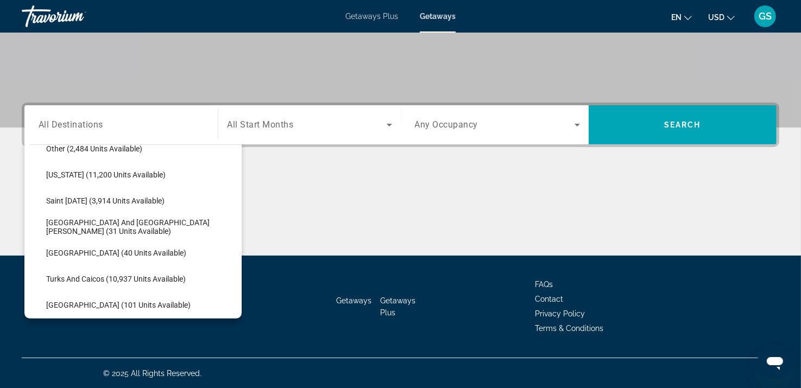
scroll to position [355, 0]
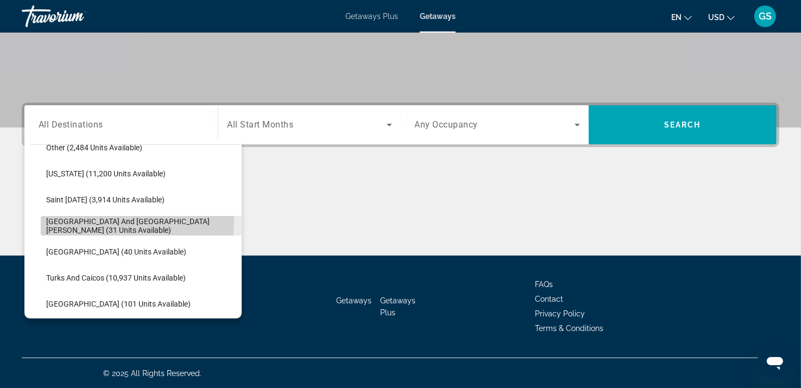
click at [114, 222] on span "[GEOGRAPHIC_DATA] and [GEOGRAPHIC_DATA][PERSON_NAME] (31 units available)" at bounding box center [141, 225] width 190 height 17
type input "**********"
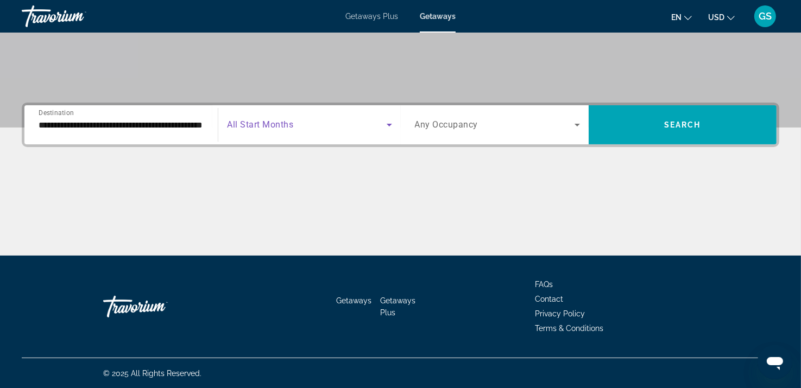
click at [345, 121] on span "Search widget" at bounding box center [306, 124] width 159 height 13
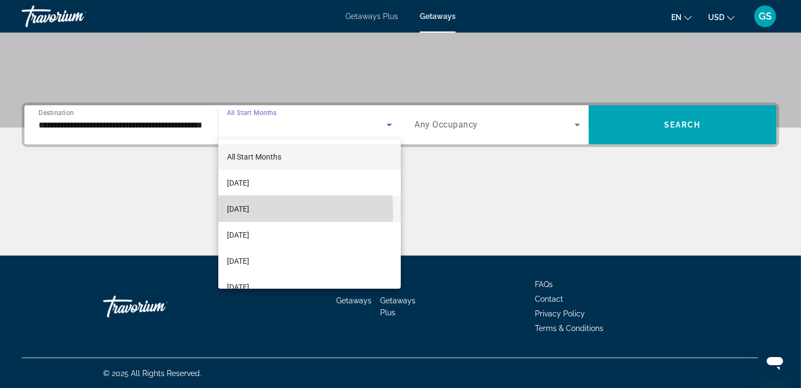
click at [249, 211] on span "[DATE]" at bounding box center [238, 209] width 22 height 13
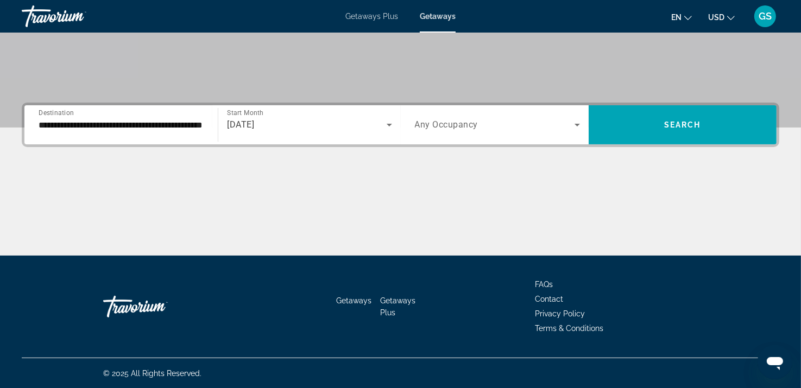
click at [470, 133] on div "Search widget" at bounding box center [497, 125] width 165 height 30
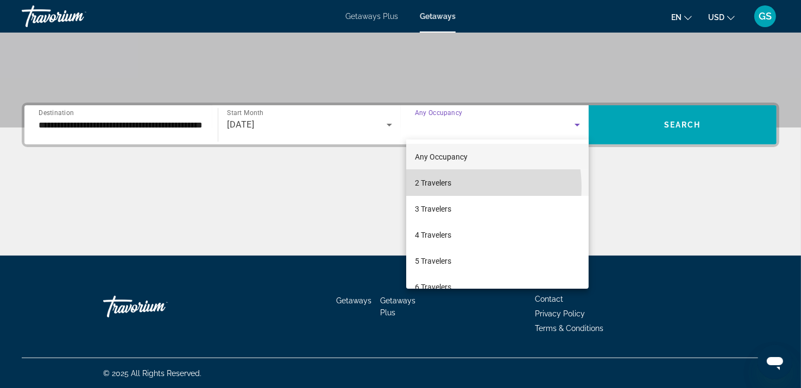
click at [446, 187] on span "2 Travelers" at bounding box center [433, 183] width 36 height 13
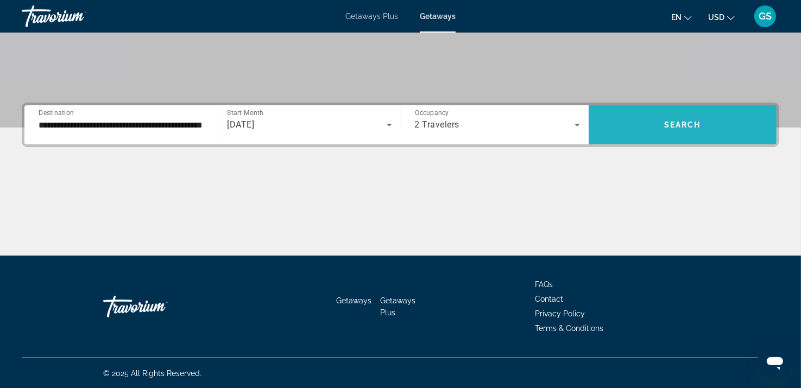
click at [649, 120] on span "Search widget" at bounding box center [683, 125] width 188 height 26
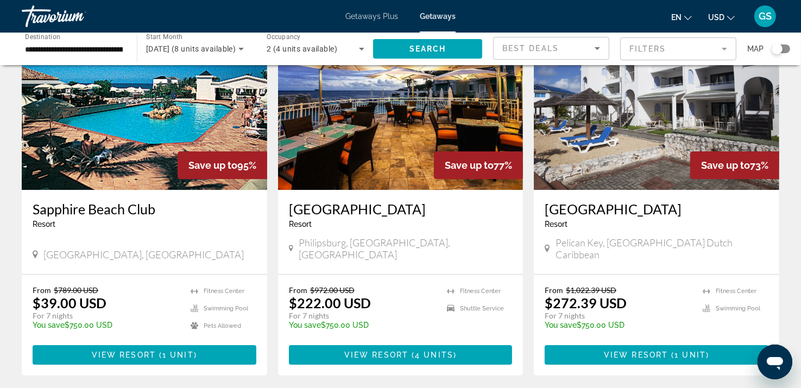
scroll to position [85, 0]
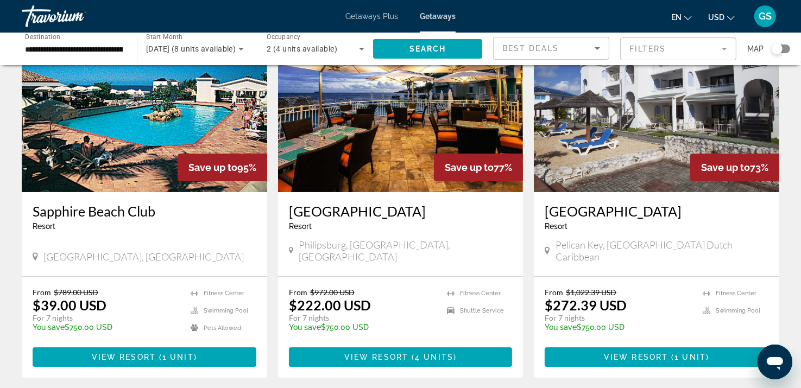
click at [59, 41] on span "Destination" at bounding box center [42, 37] width 35 height 8
click at [59, 43] on input "**********" at bounding box center [74, 49] width 98 height 13
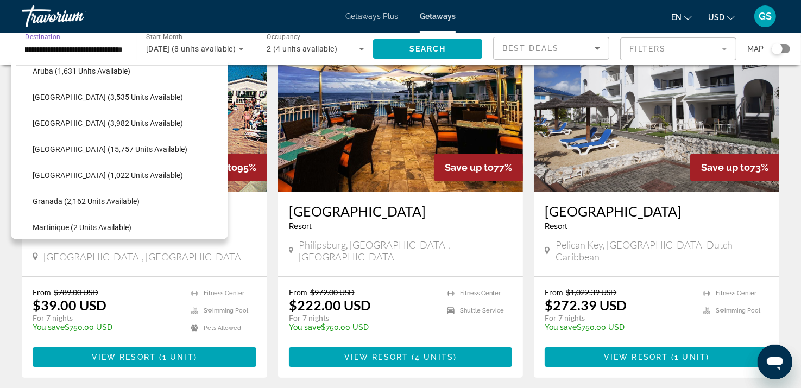
scroll to position [165, 0]
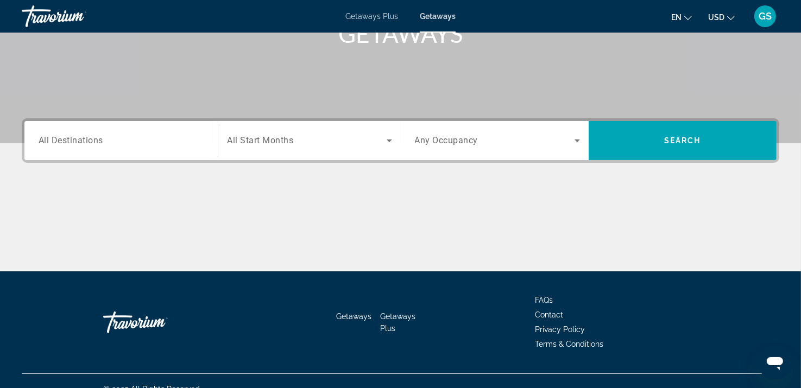
click at [97, 136] on span "All Destinations" at bounding box center [71, 140] width 65 height 10
click at [97, 136] on input "Destination All Destinations" at bounding box center [121, 141] width 165 height 13
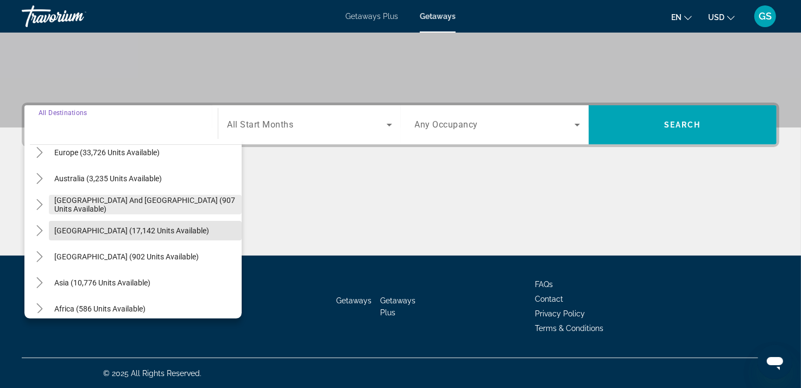
scroll to position [176, 0]
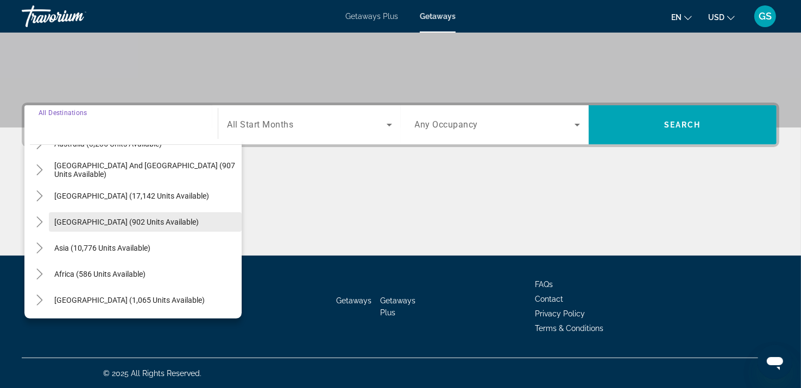
click at [139, 228] on span "Search widget" at bounding box center [145, 222] width 193 height 26
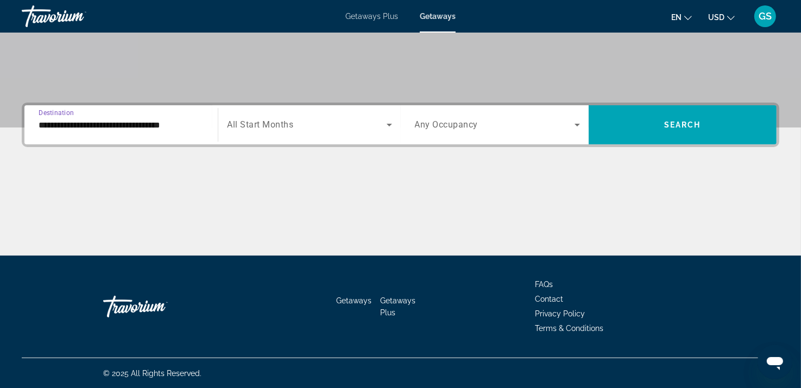
click at [113, 130] on input "**********" at bounding box center [121, 125] width 165 height 13
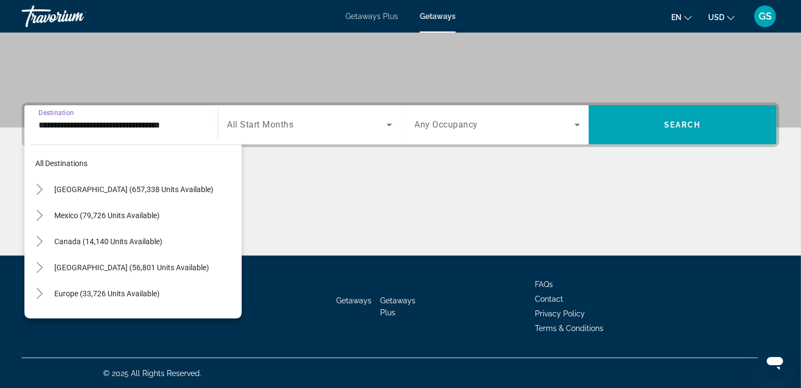
scroll to position [169, 0]
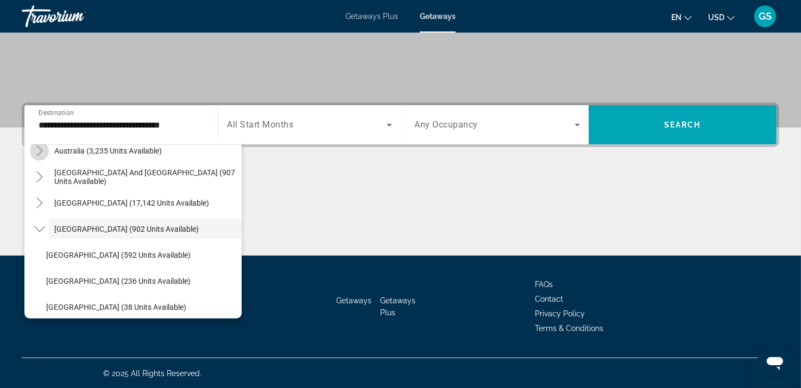
click at [35, 151] on icon "Toggle Australia (3,235 units available)" at bounding box center [39, 151] width 11 height 11
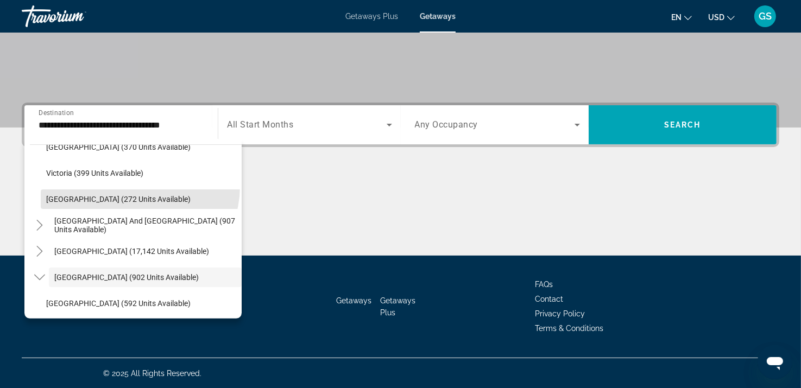
scroll to position [269, 0]
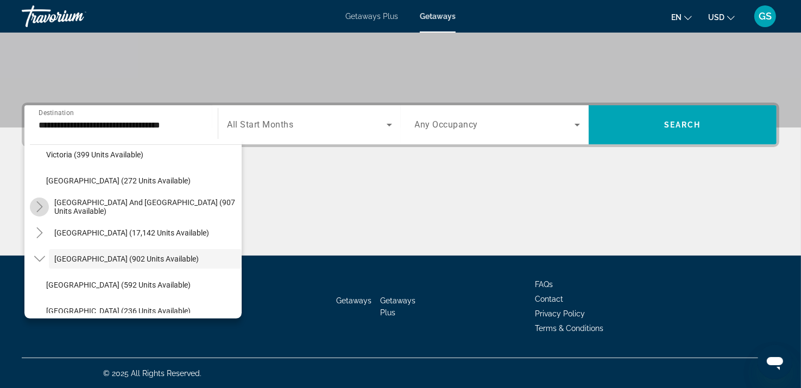
click at [38, 209] on icon "Toggle South Pacific and Oceania (907 units available)" at bounding box center [39, 207] width 11 height 11
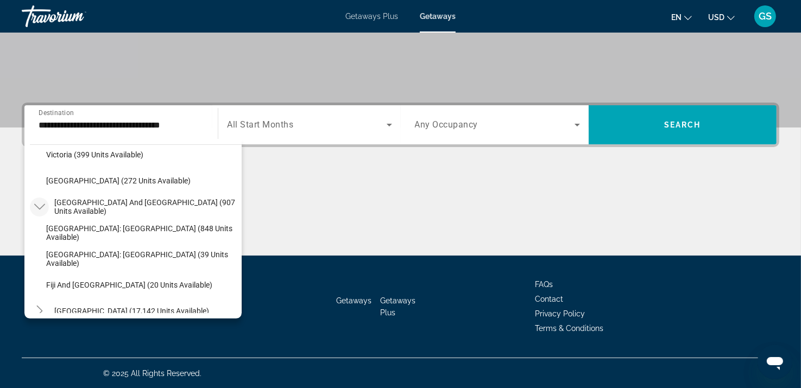
scroll to position [0, 0]
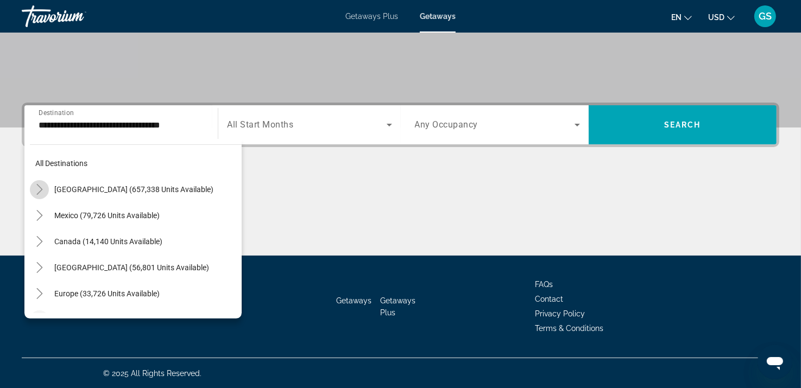
click at [37, 198] on mat-icon "Toggle United States (657,338 units available)" at bounding box center [39, 189] width 19 height 19
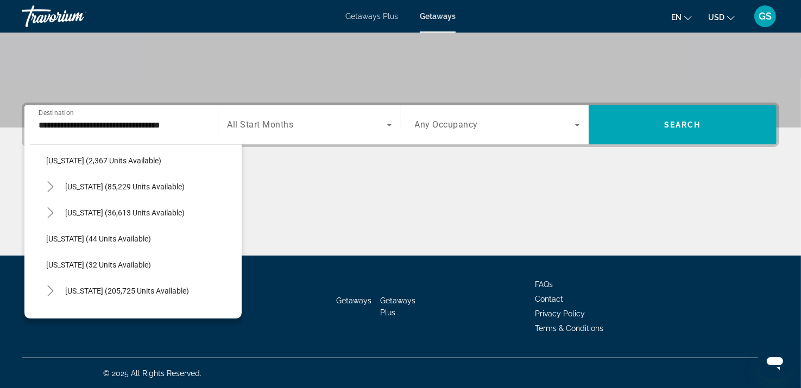
scroll to position [108, 0]
click at [41, 304] on span "Search widget" at bounding box center [141, 317] width 201 height 26
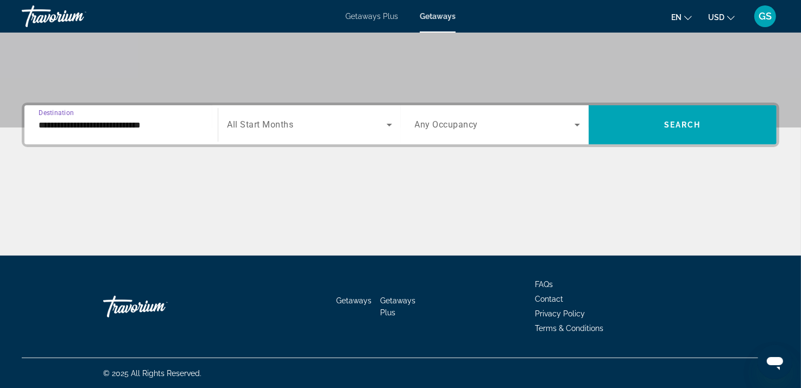
click at [55, 124] on input "**********" at bounding box center [121, 125] width 165 height 13
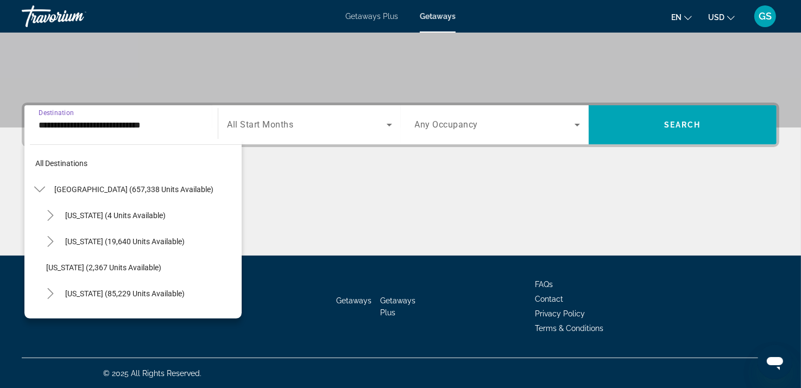
scroll to position [195, 0]
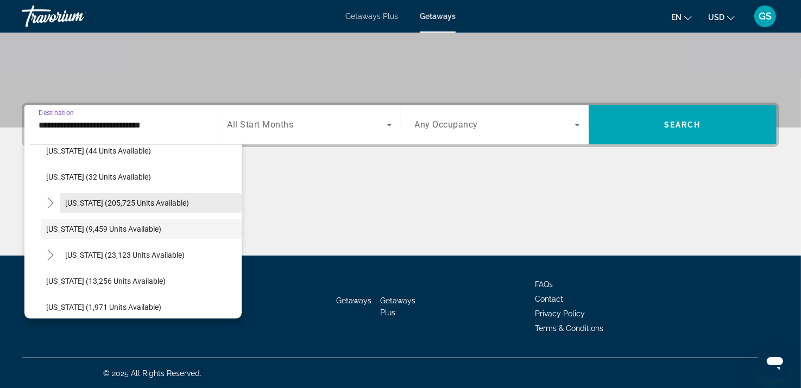
click at [93, 199] on span "[US_STATE] (205,725 units available)" at bounding box center [127, 203] width 124 height 9
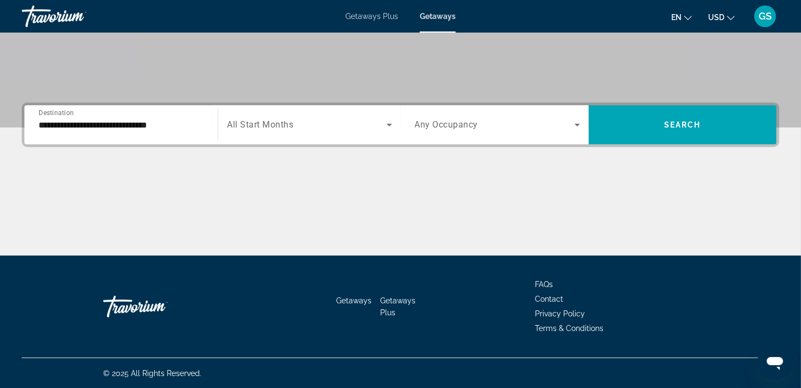
click at [281, 120] on span "All Start Months" at bounding box center [260, 125] width 66 height 10
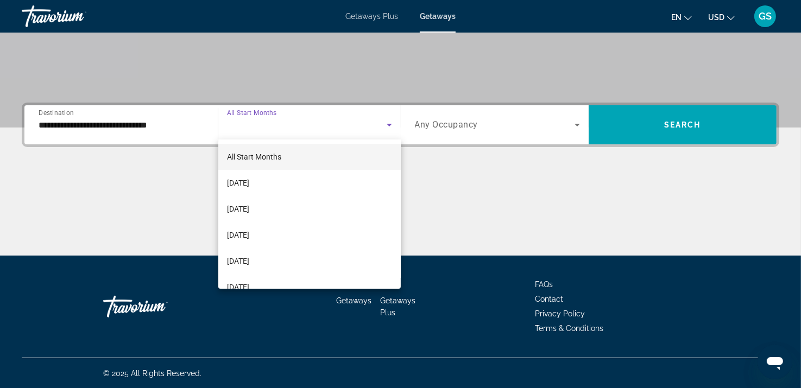
click at [47, 124] on div at bounding box center [400, 194] width 801 height 388
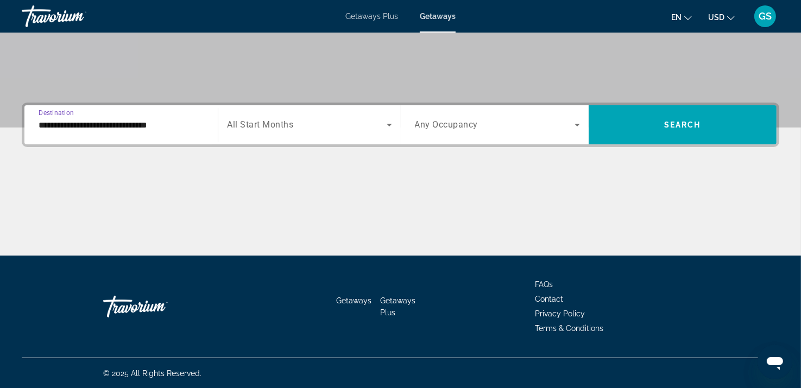
click at [47, 124] on input "**********" at bounding box center [121, 125] width 165 height 13
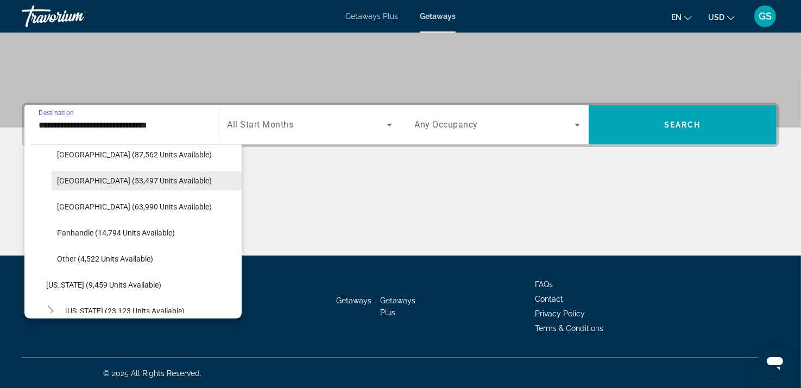
scroll to position [269, 0]
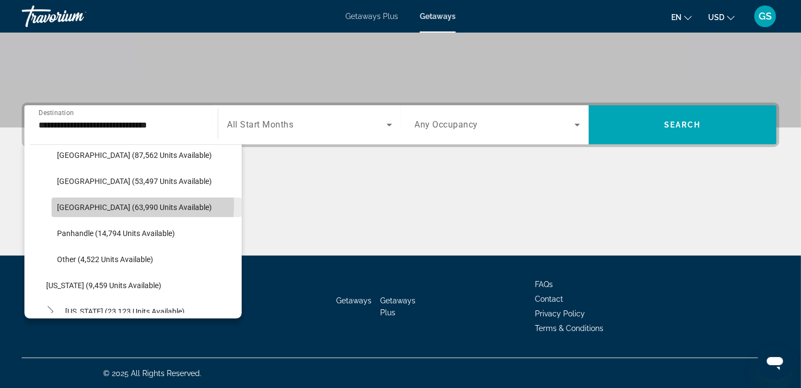
click at [113, 204] on span "[GEOGRAPHIC_DATA] (63,990 units available)" at bounding box center [134, 207] width 155 height 9
type input "**********"
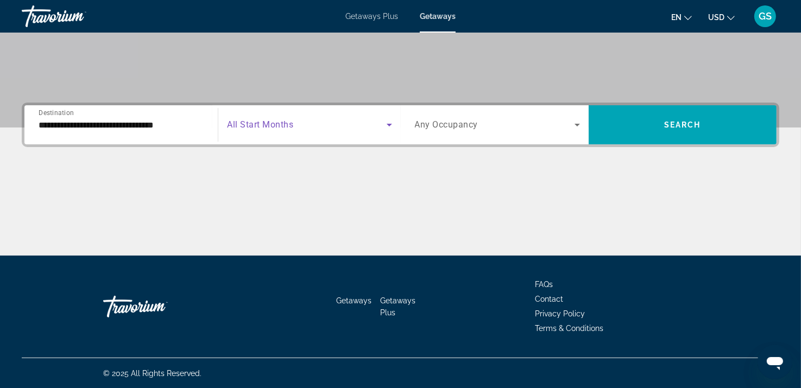
click at [280, 118] on span "Search widget" at bounding box center [306, 124] width 159 height 13
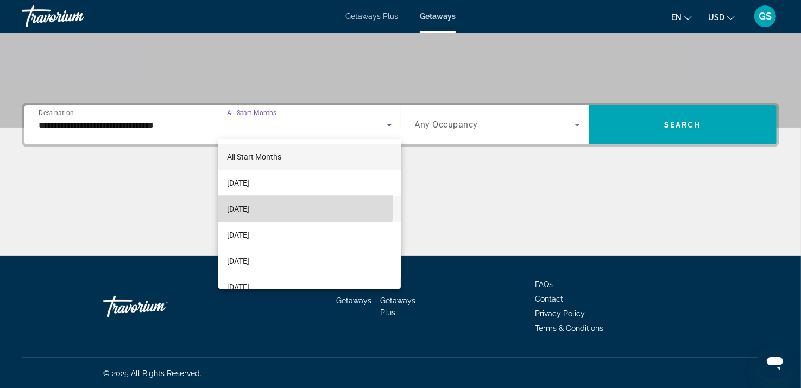
click at [249, 207] on span "[DATE]" at bounding box center [238, 209] width 22 height 13
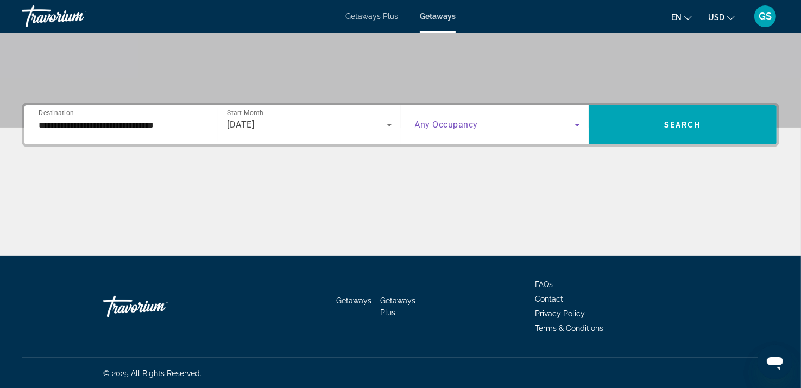
click at [488, 128] on span "Search widget" at bounding box center [495, 124] width 160 height 13
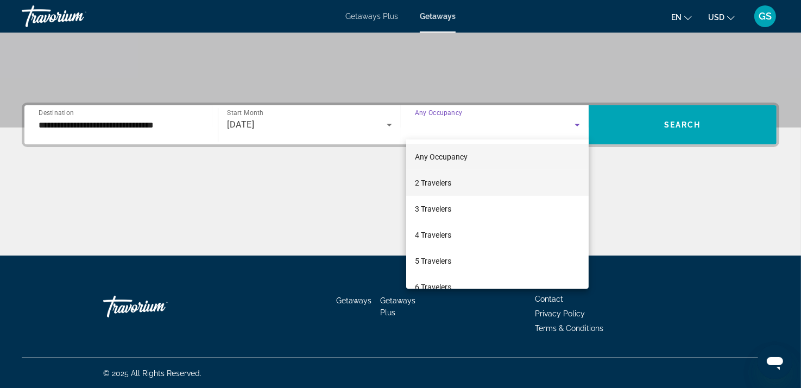
click at [462, 186] on mat-option "2 Travelers" at bounding box center [497, 183] width 183 height 26
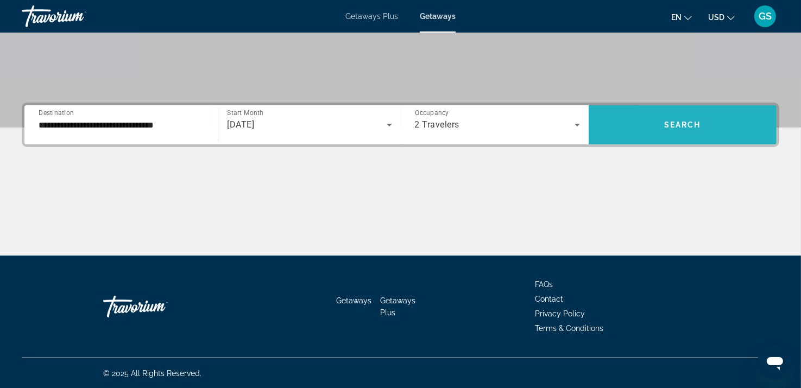
click at [639, 125] on span "Search widget" at bounding box center [683, 125] width 188 height 26
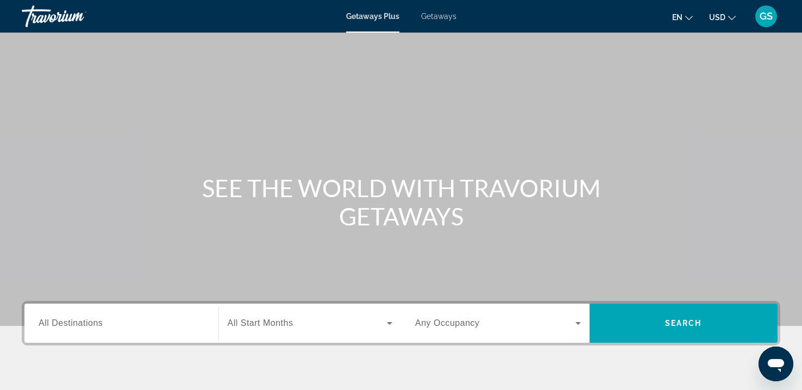
click at [441, 19] on span "Getaways" at bounding box center [438, 16] width 35 height 9
click at [97, 331] on div "Search widget" at bounding box center [122, 323] width 166 height 31
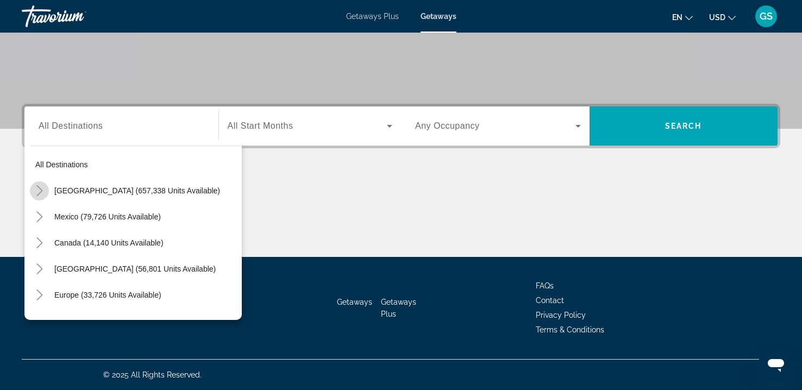
click at [36, 191] on icon "Toggle United States (657,338 units available)" at bounding box center [39, 190] width 11 height 11
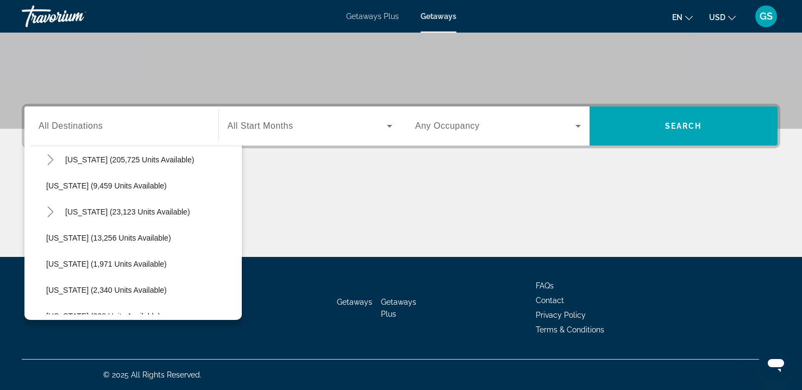
scroll to position [240, 0]
click at [49, 162] on icon "Toggle Florida (205,725 units available)" at bounding box center [50, 159] width 11 height 11
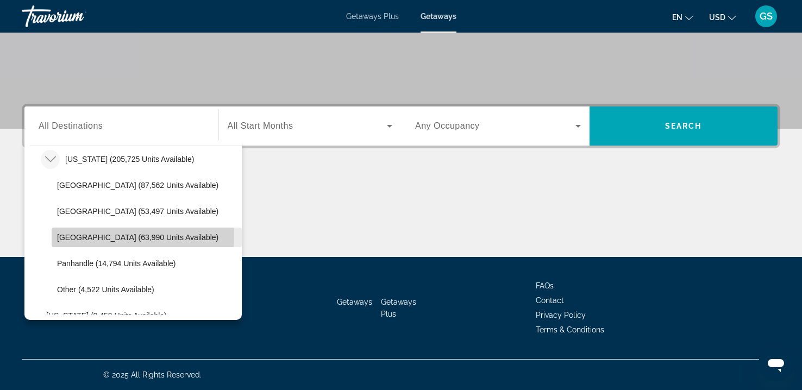
click at [75, 235] on span "[GEOGRAPHIC_DATA] (63,990 units available)" at bounding box center [137, 237] width 161 height 9
type input "**********"
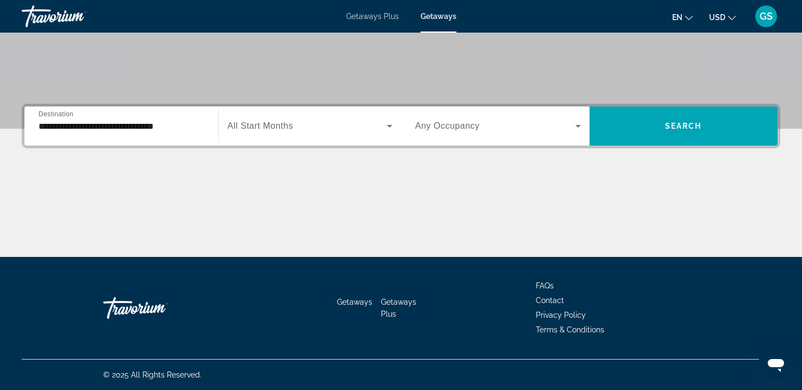
click at [277, 129] on span "All Start Months" at bounding box center [261, 125] width 66 height 9
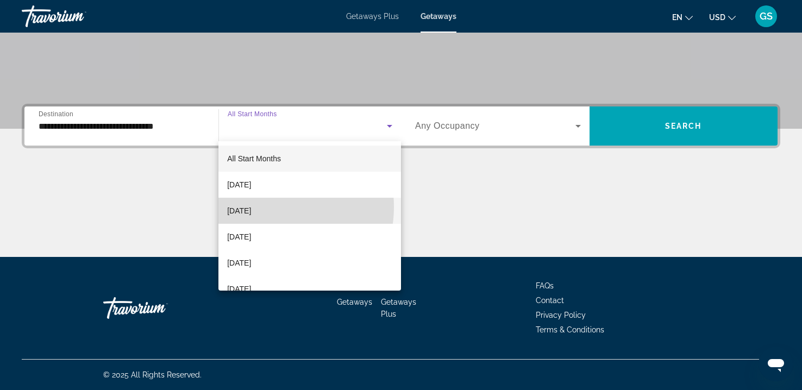
click at [251, 207] on span "[DATE]" at bounding box center [239, 210] width 24 height 13
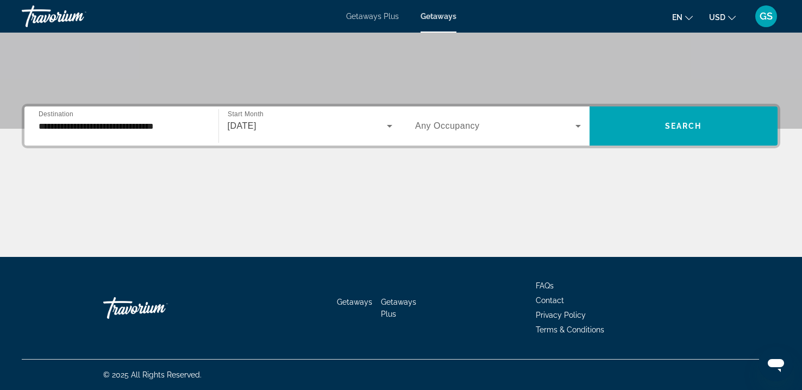
click at [439, 128] on span "Any Occupancy" at bounding box center [447, 125] width 65 height 9
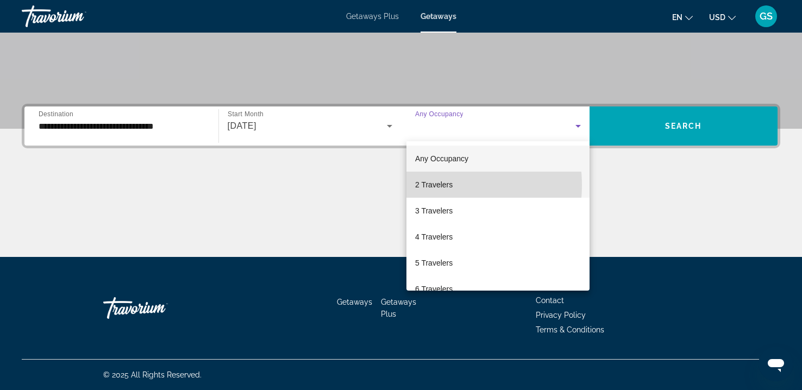
click at [435, 185] on span "2 Travelers" at bounding box center [433, 184] width 37 height 13
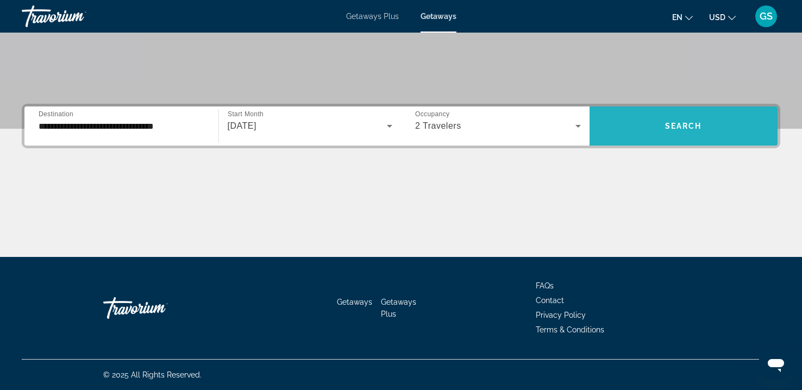
click at [631, 127] on span "Search widget" at bounding box center [683, 126] width 188 height 26
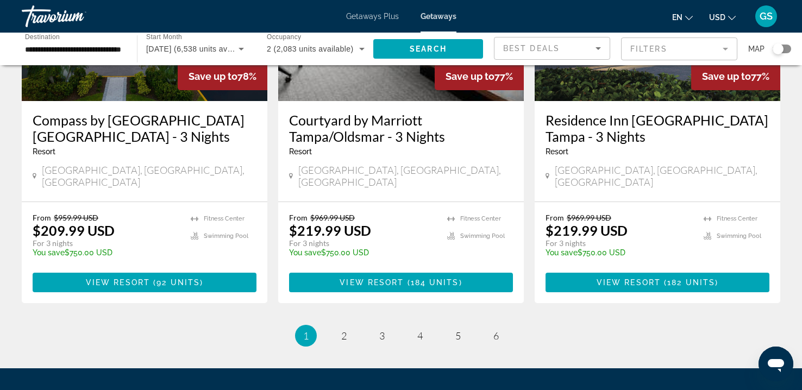
scroll to position [1432, 0]
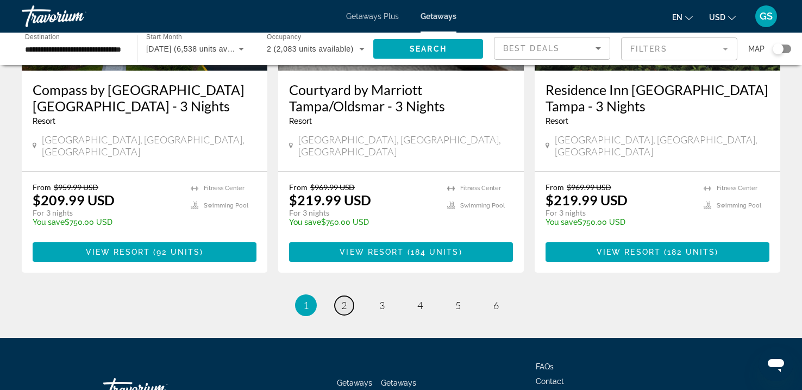
click at [341, 299] on span "2" at bounding box center [343, 305] width 5 height 12
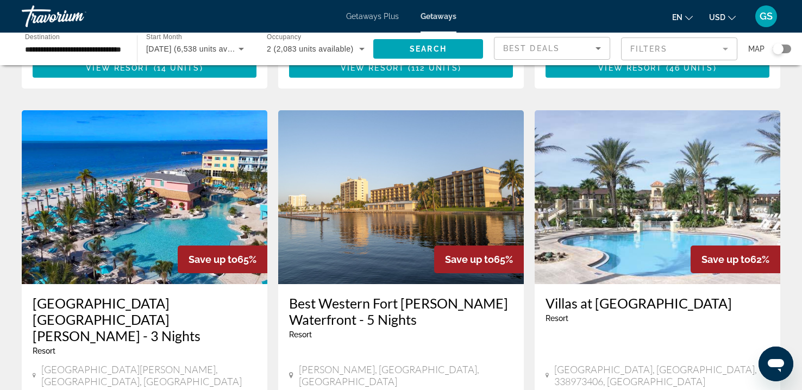
scroll to position [1215, 0]
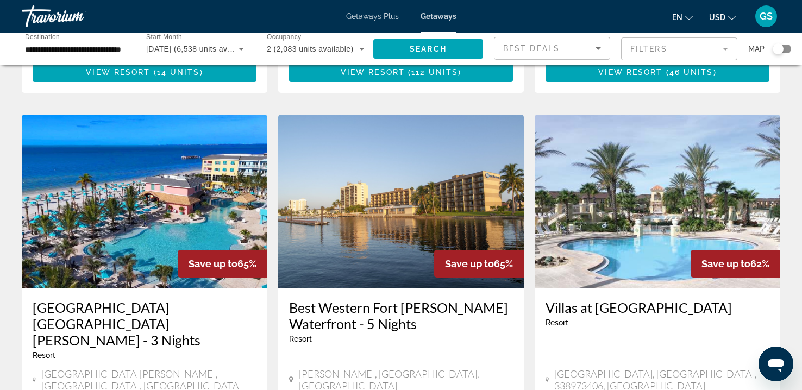
click at [456, 250] on div "Save up to 65%" at bounding box center [479, 264] width 90 height 28
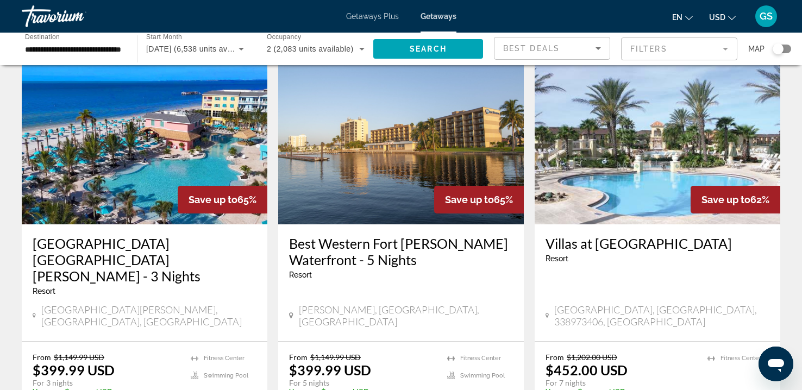
scroll to position [1280, 0]
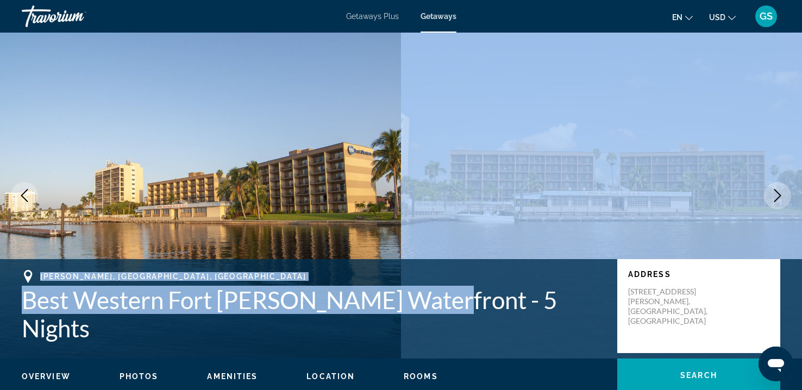
drag, startPoint x: 429, startPoint y: 328, endPoint x: 443, endPoint y: 174, distance: 155.0
click at [443, 174] on div "prev next Ft Myers, FL, USA Best Western Fort Myers Waterfront - 5 Nights Addre…" at bounding box center [401, 196] width 802 height 326
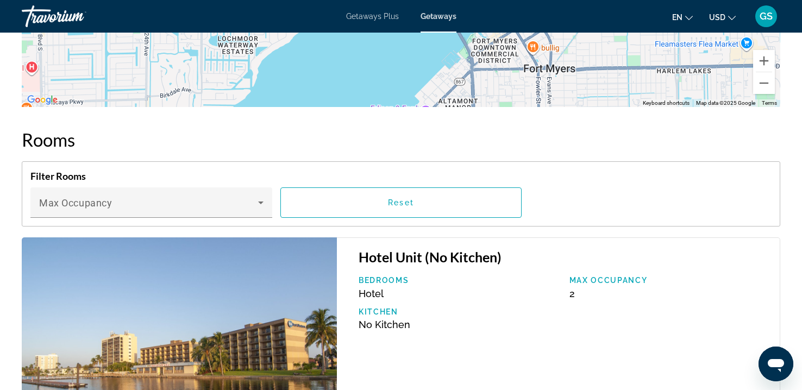
scroll to position [1437, 0]
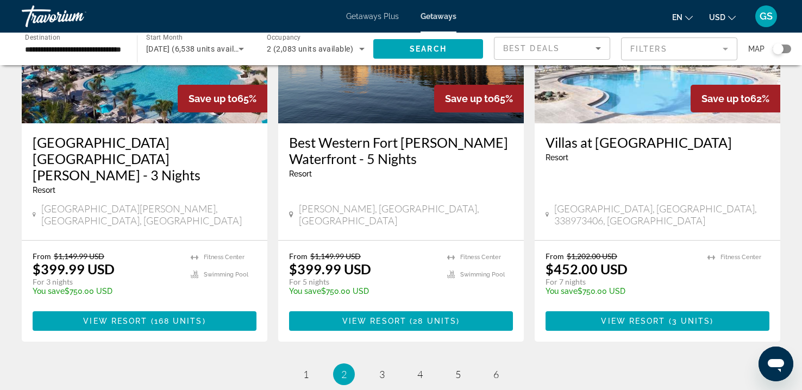
scroll to position [1381, 0]
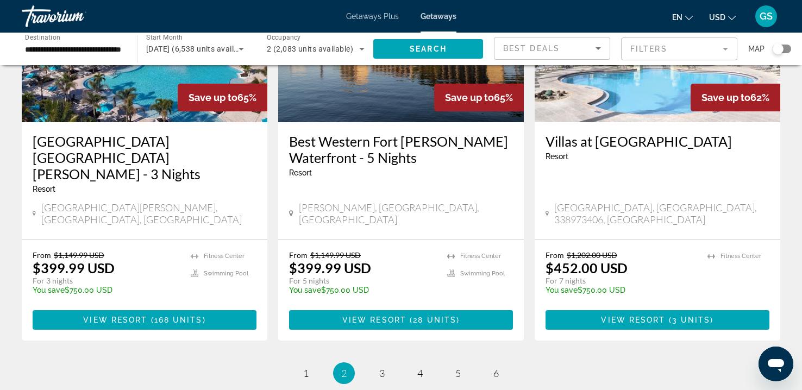
click at [383, 367] on span "3" at bounding box center [381, 373] width 5 height 12
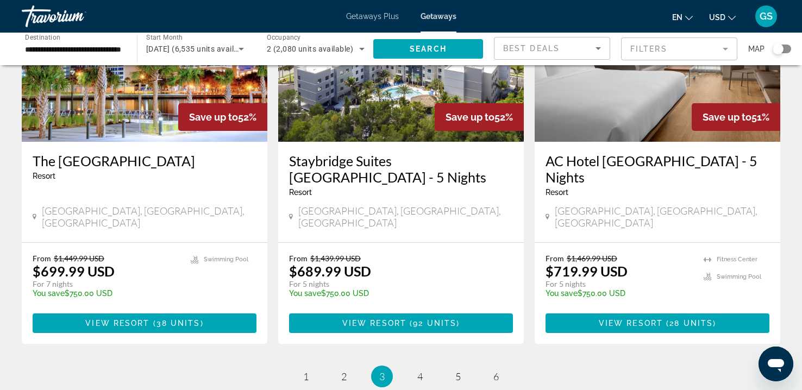
scroll to position [1349, 0]
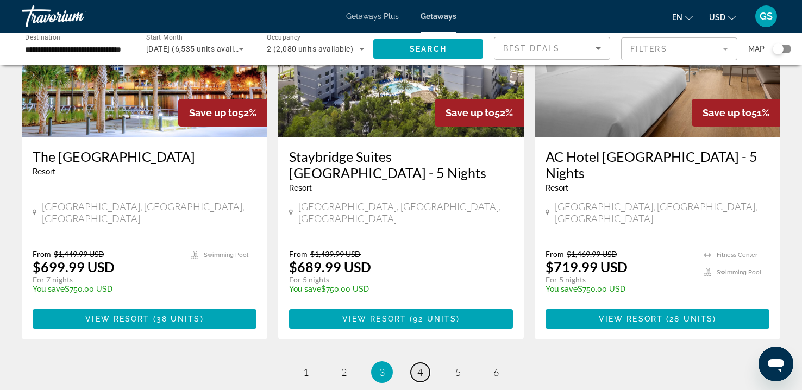
click at [425, 363] on link "page 4" at bounding box center [420, 372] width 19 height 19
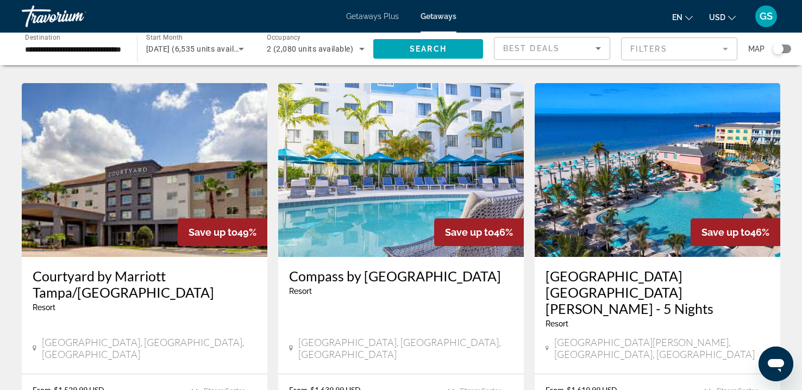
scroll to position [816, 0]
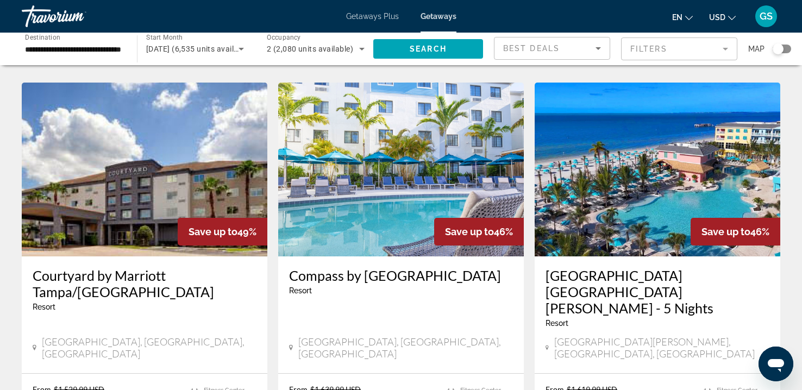
click at [693, 154] on img "Main content" at bounding box center [657, 170] width 246 height 174
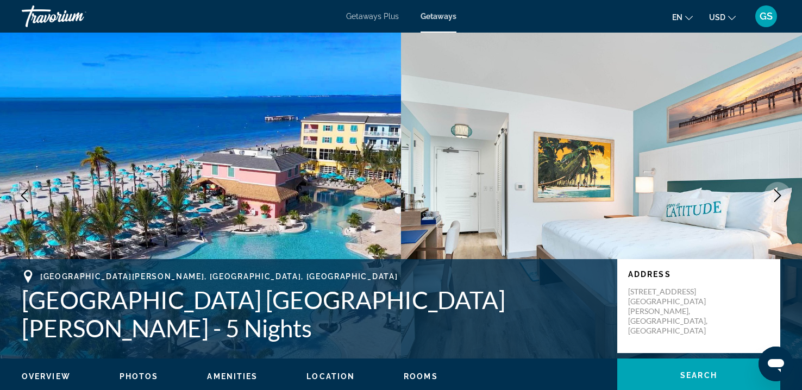
click at [778, 204] on button "Next image" at bounding box center [777, 195] width 27 height 27
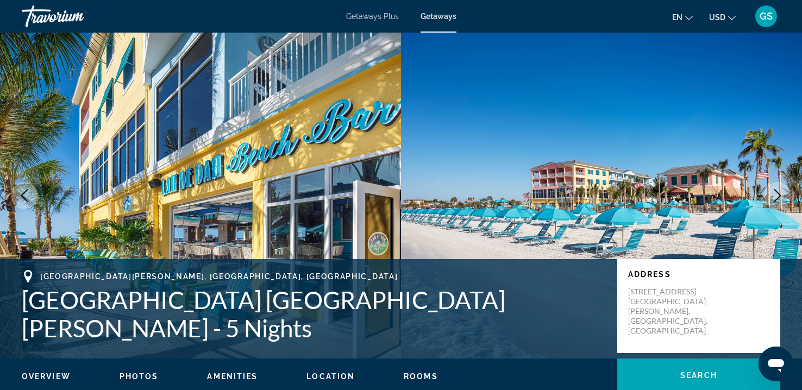
click at [778, 204] on button "Next image" at bounding box center [777, 195] width 27 height 27
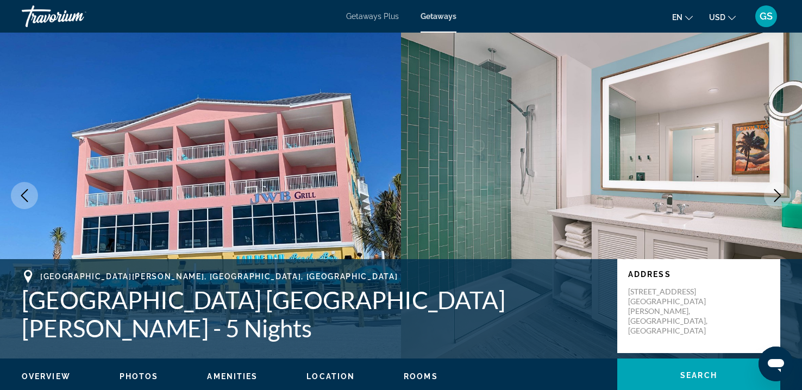
click at [778, 204] on button "Next image" at bounding box center [777, 195] width 27 height 27
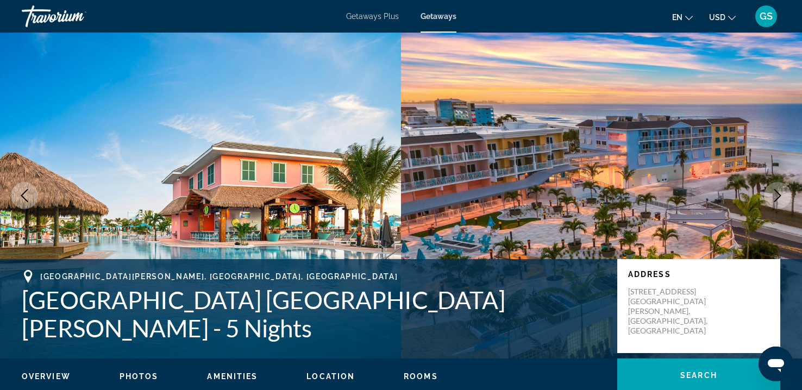
click at [778, 204] on button "Next image" at bounding box center [777, 195] width 27 height 27
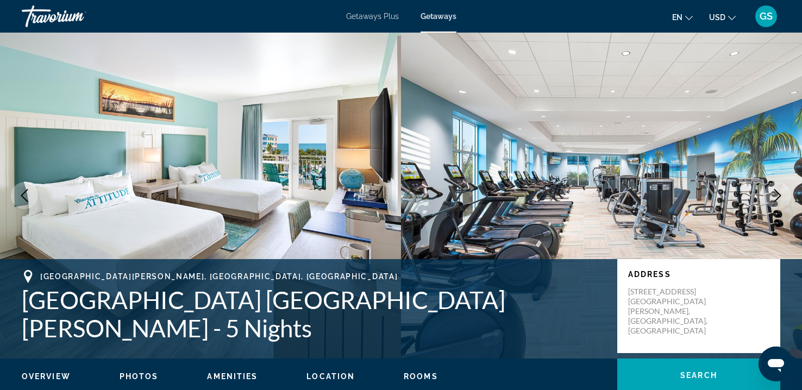
click at [778, 204] on button "Next image" at bounding box center [777, 195] width 27 height 27
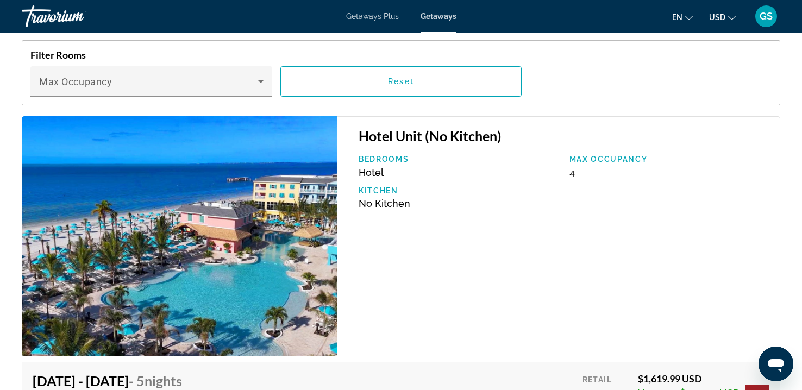
scroll to position [1649, 0]
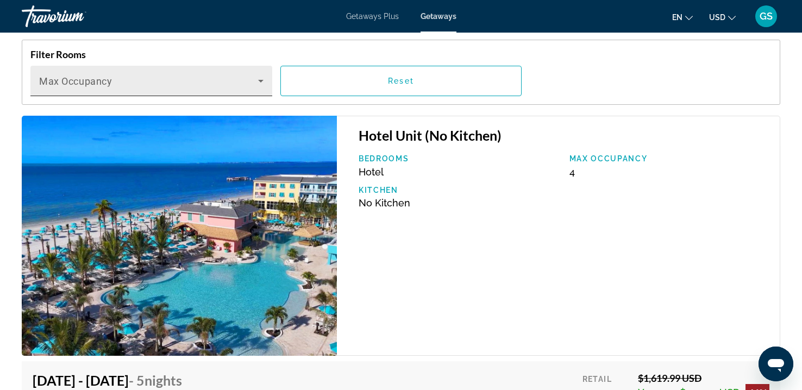
click at [240, 72] on div "Max Occupancy" at bounding box center [151, 81] width 224 height 30
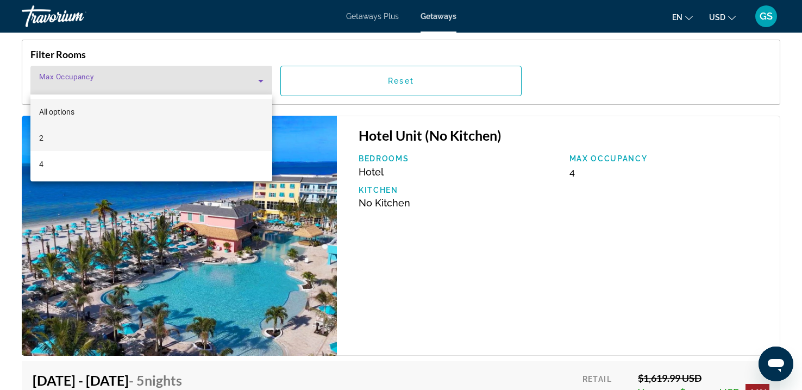
click at [189, 128] on mat-option "2" at bounding box center [151, 138] width 242 height 26
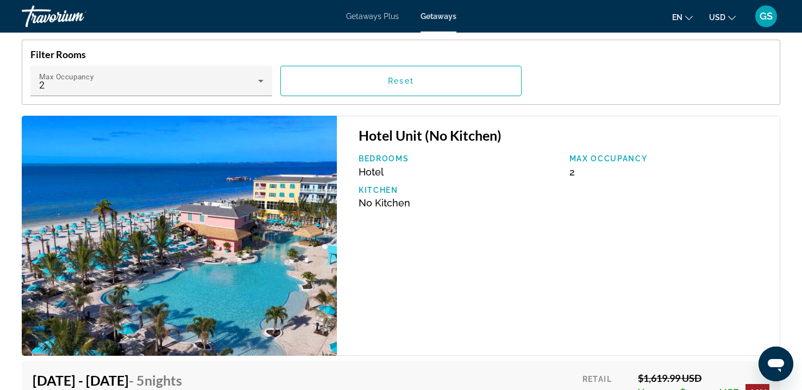
click at [367, 96] on div "Filter Rooms Max Occupancy 2 Reset" at bounding box center [401, 72] width 758 height 65
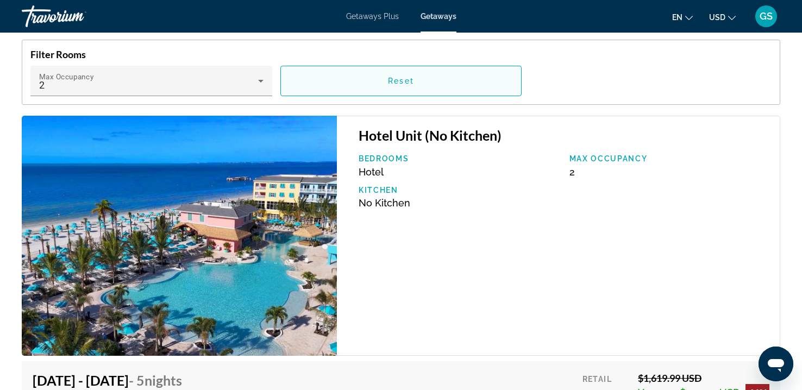
click at [372, 79] on span "Main content" at bounding box center [401, 81] width 241 height 26
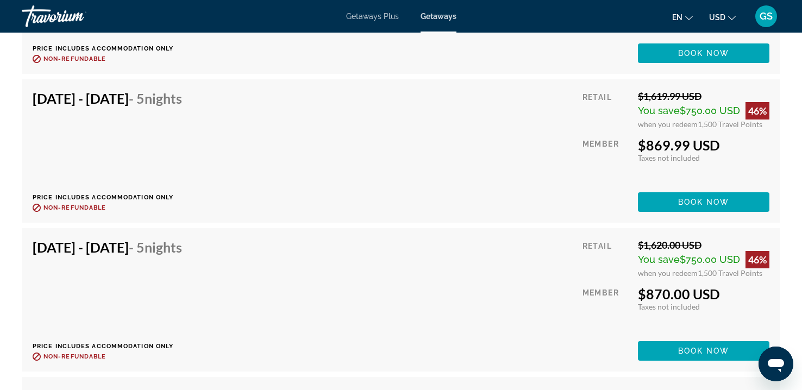
scroll to position [4015, 0]
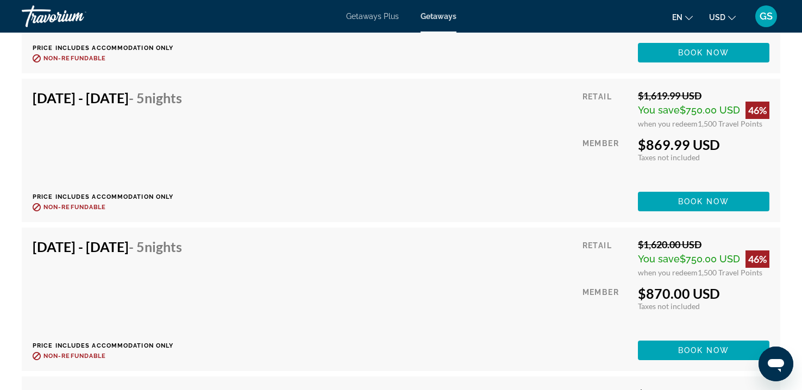
click at [372, 79] on div "Oct 19, 2025 - Oct 24, 2025 - 5 Nights Price includes accommodation only Refund…" at bounding box center [401, 150] width 758 height 143
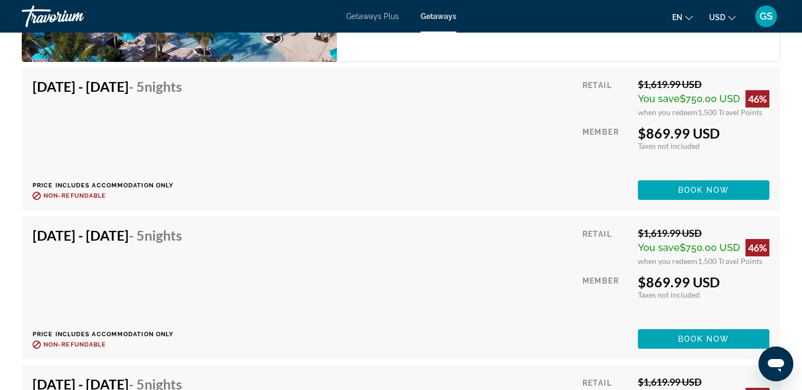
scroll to position [1944, 0]
